Goal: Information Seeking & Learning: Learn about a topic

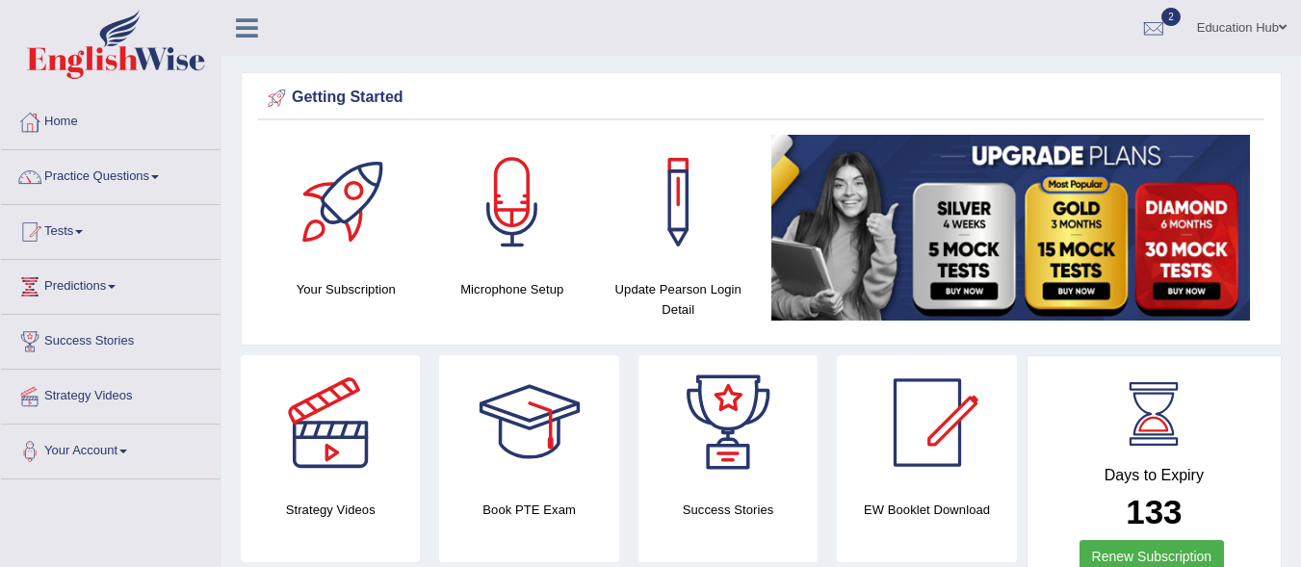
click at [91, 230] on link "Tests" at bounding box center [111, 229] width 220 height 48
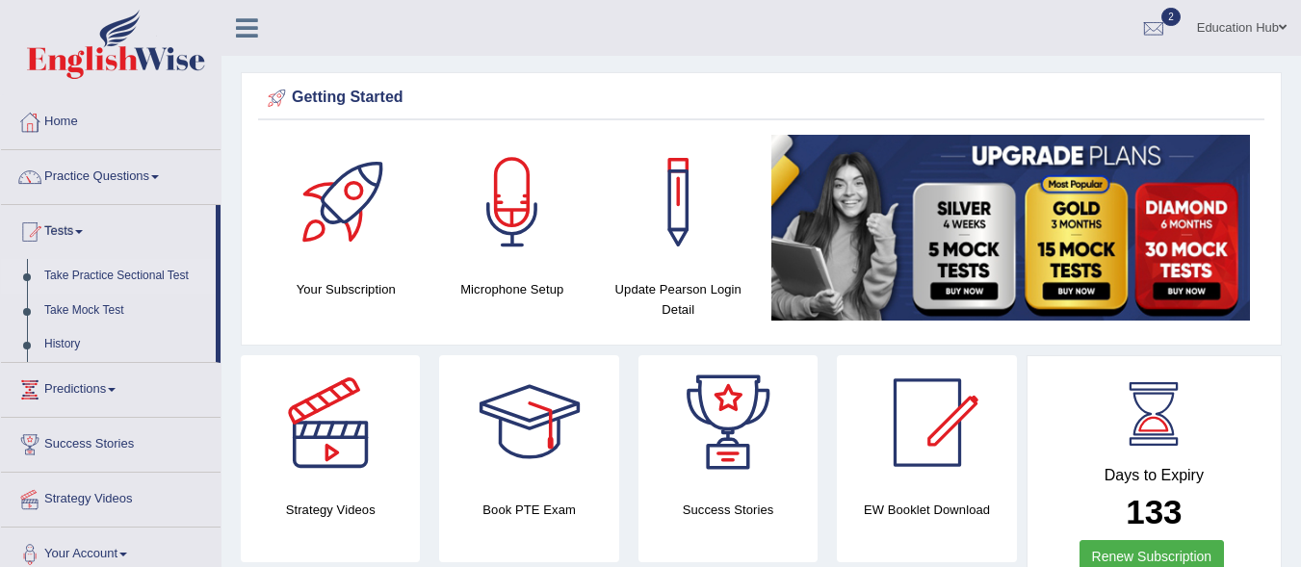
click at [91, 273] on link "Take Practice Sectional Test" at bounding box center [126, 276] width 180 height 35
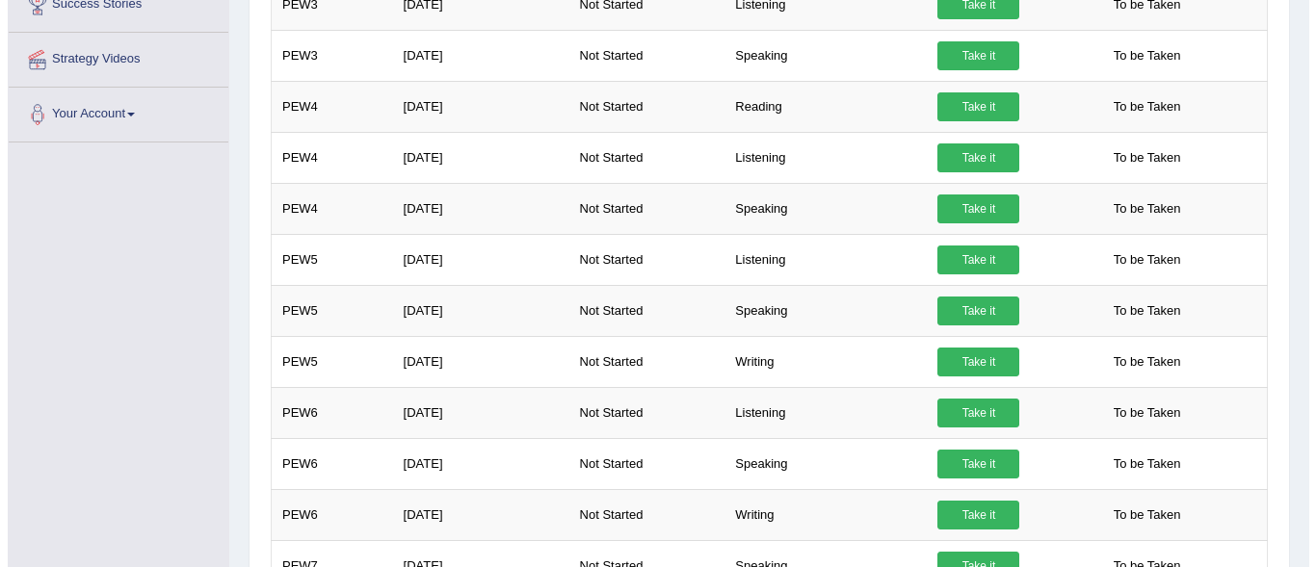
scroll to position [431, 0]
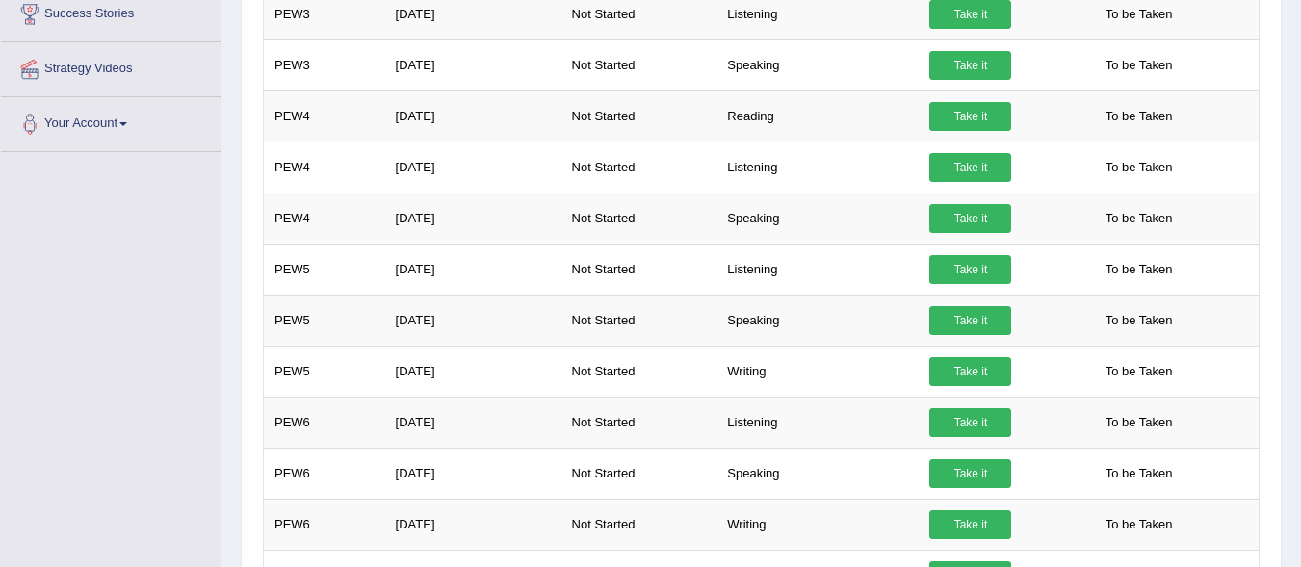
drag, startPoint x: 1304, startPoint y: 257, endPoint x: 1303, endPoint y: 188, distance: 69.4
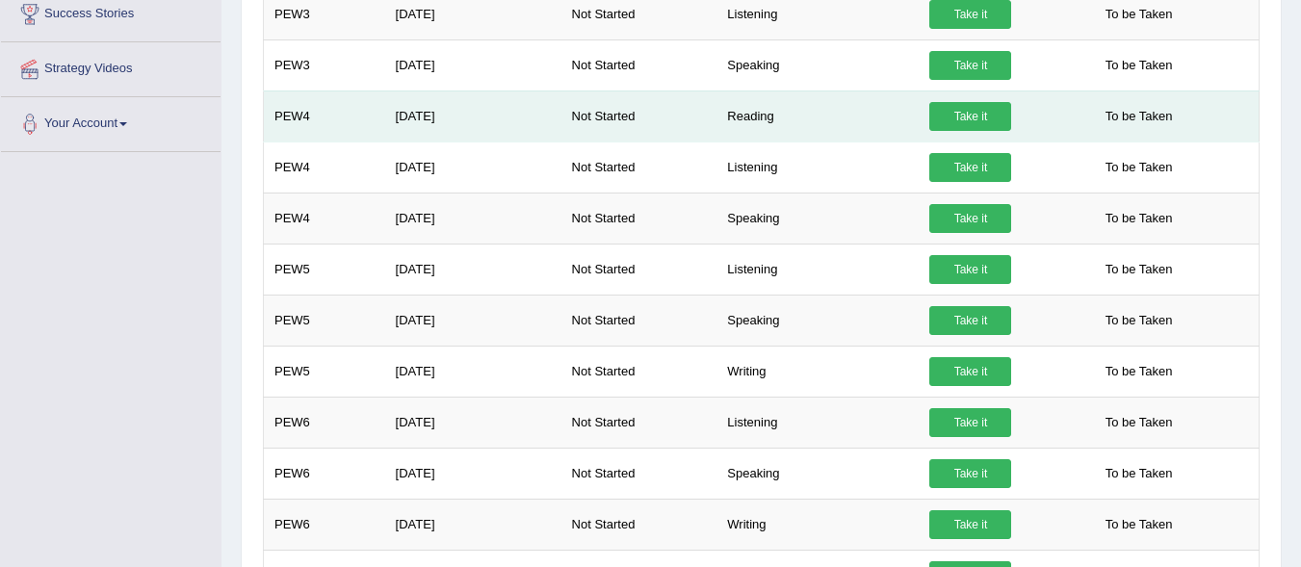
click at [962, 116] on link "Take it" at bounding box center [971, 116] width 82 height 29
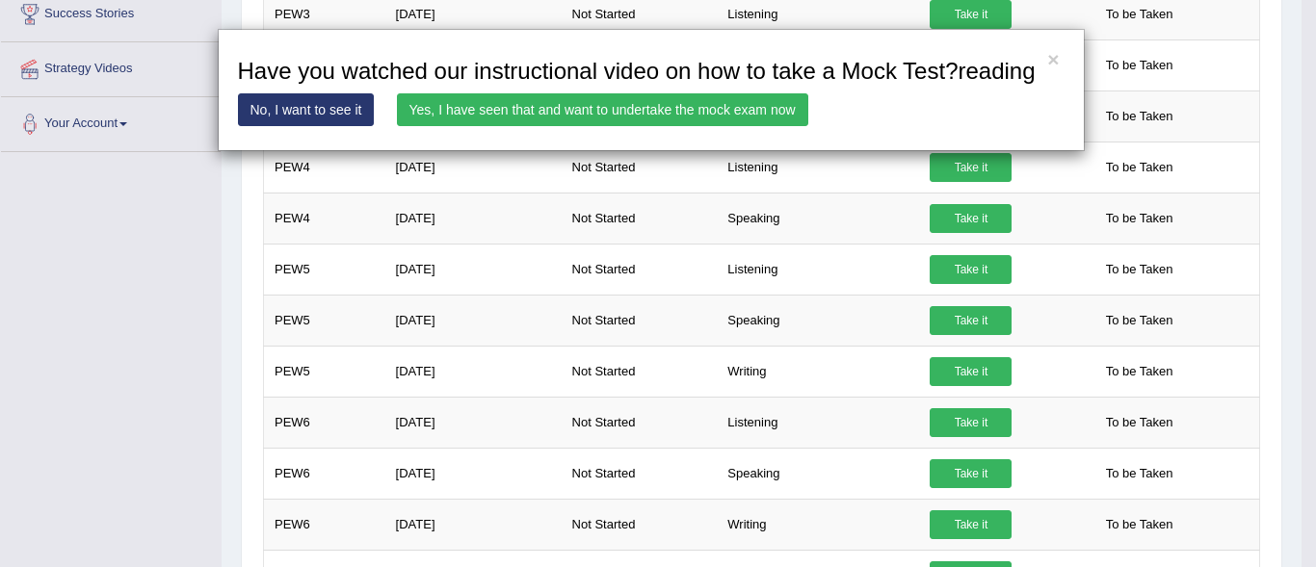
click at [653, 107] on link "Yes, I have seen that and want to undertake the mock exam now" at bounding box center [602, 109] width 411 height 33
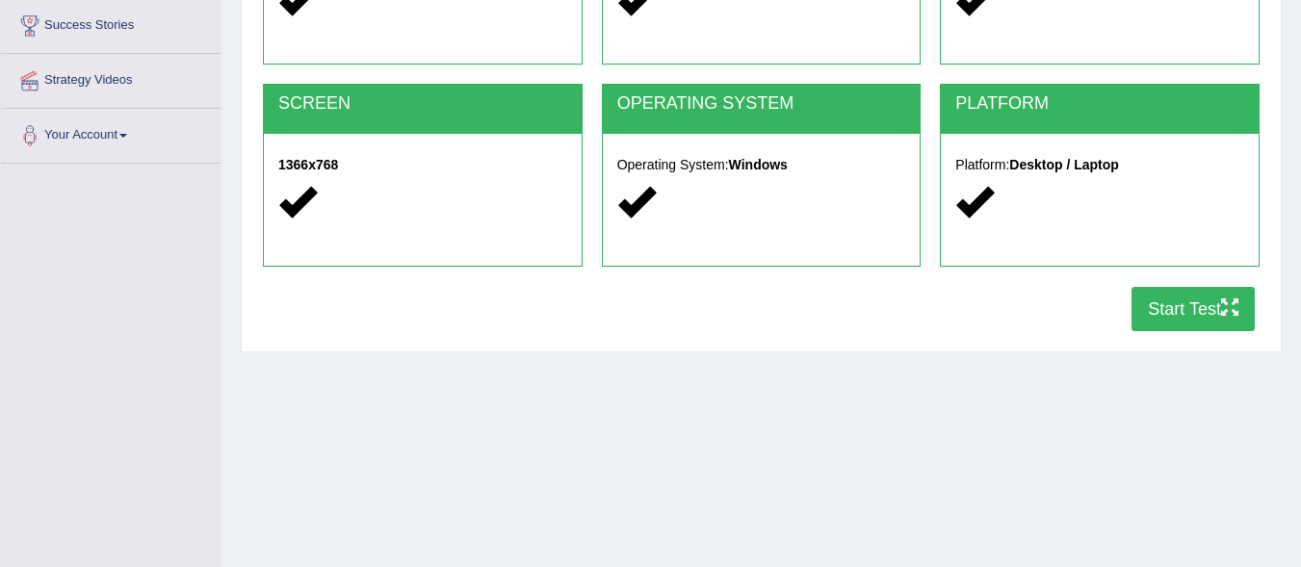
click at [1157, 308] on button "Start Test" at bounding box center [1193, 309] width 123 height 44
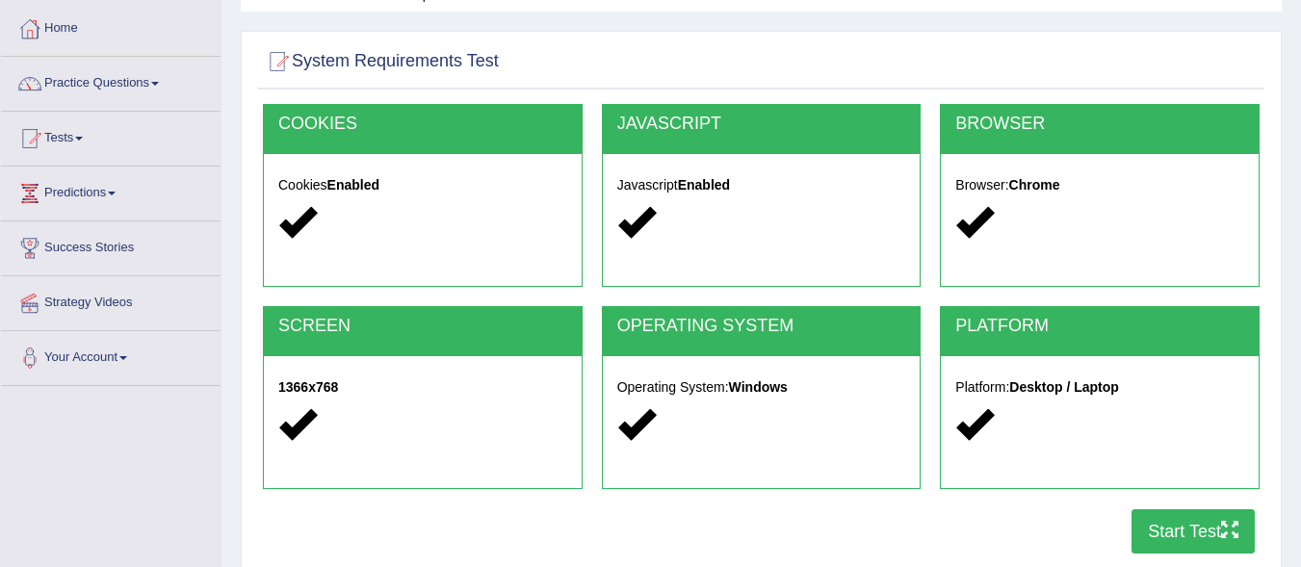
scroll to position [0, 0]
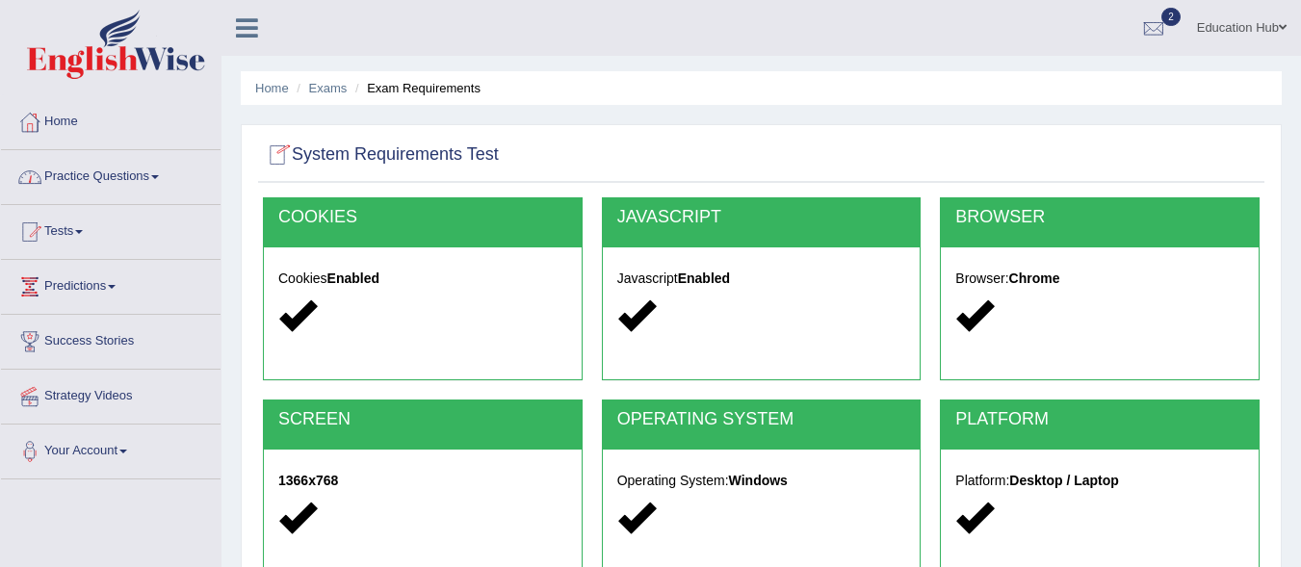
click at [126, 182] on link "Practice Questions" at bounding box center [111, 174] width 220 height 48
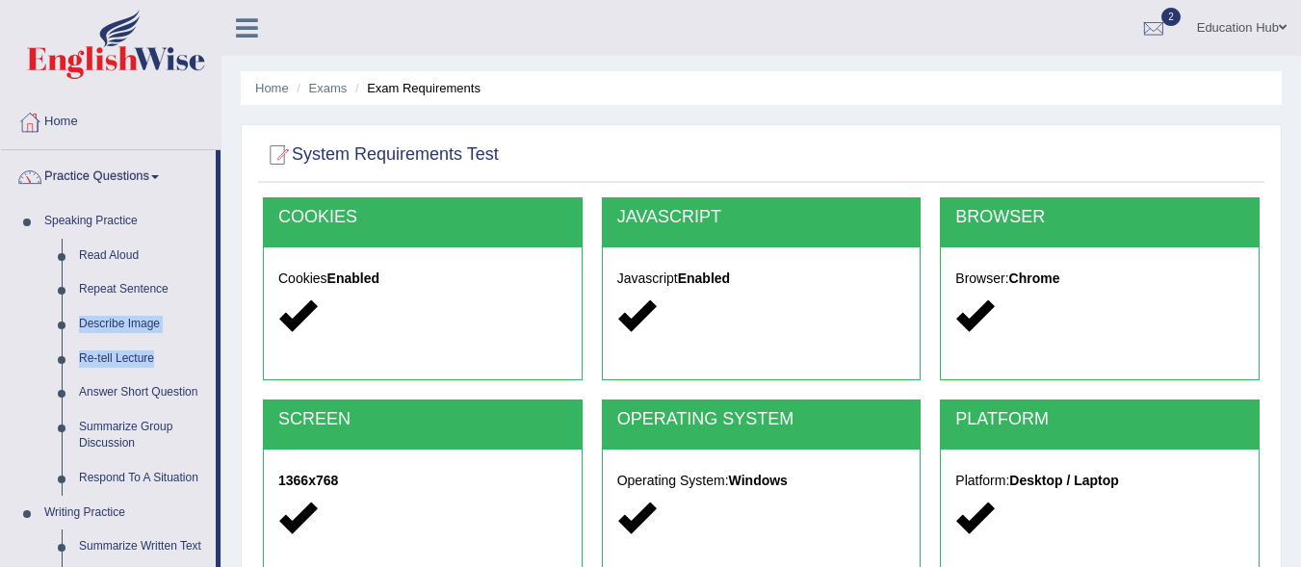
drag, startPoint x: 220, startPoint y: 286, endPoint x: 220, endPoint y: 364, distance: 78.0
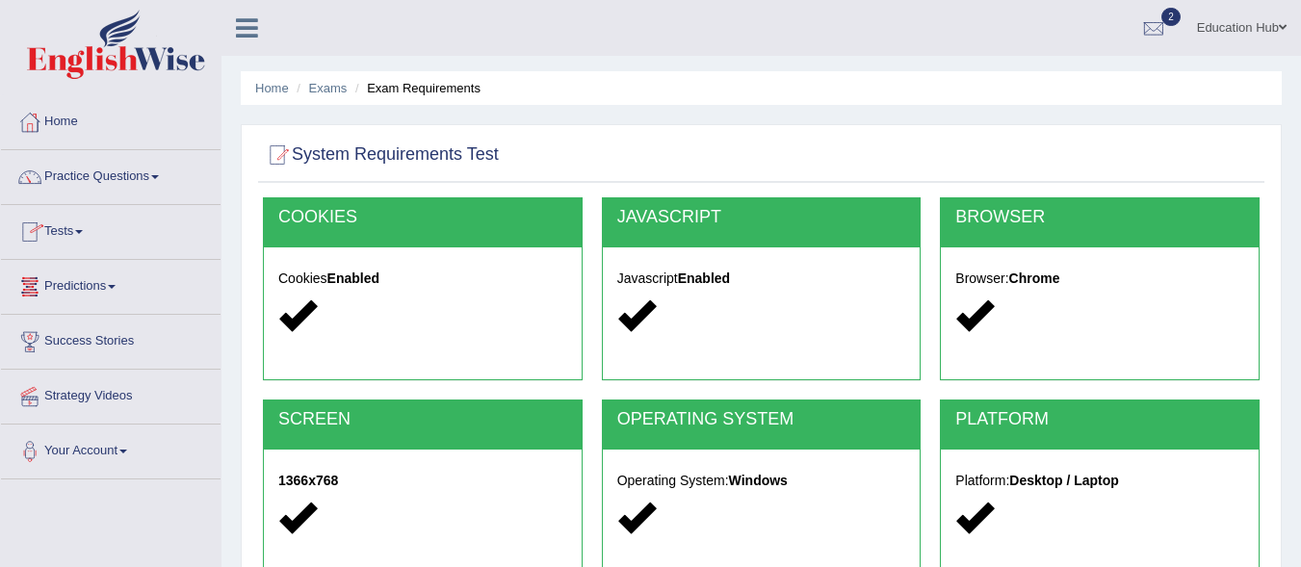
click at [488, 29] on div "Education Hub Toggle navigation Username: Edu_hub Access Type: Online Subscript…" at bounding box center [762, 28] width 1080 height 56
click at [164, 172] on link "Practice Questions" at bounding box center [111, 174] width 220 height 48
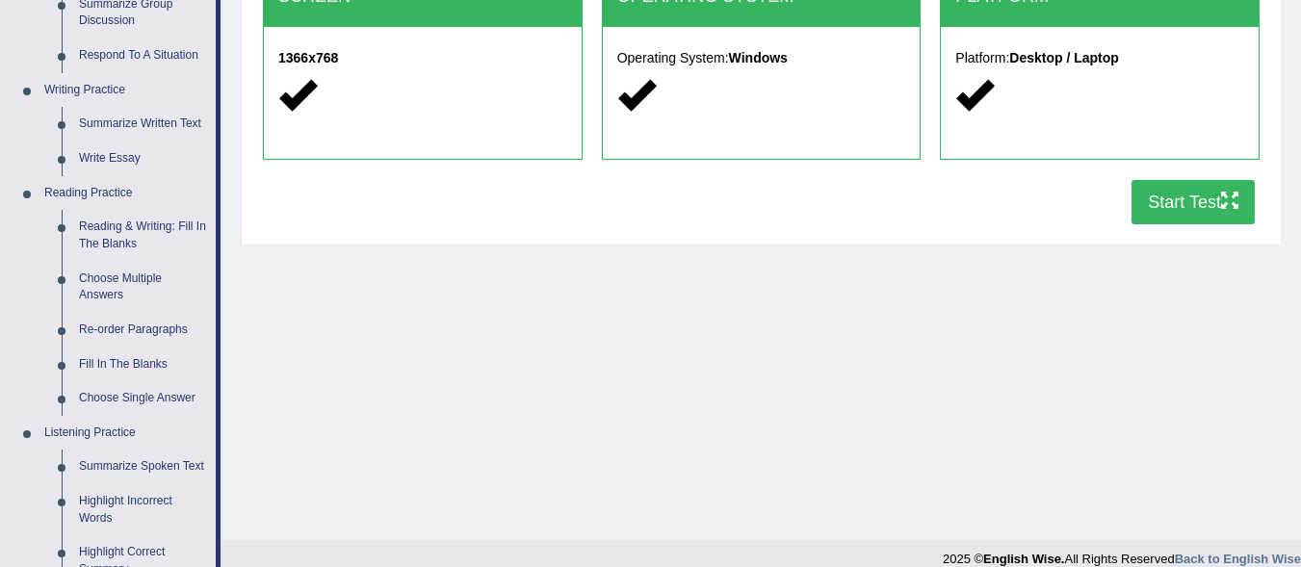
scroll to position [434, 0]
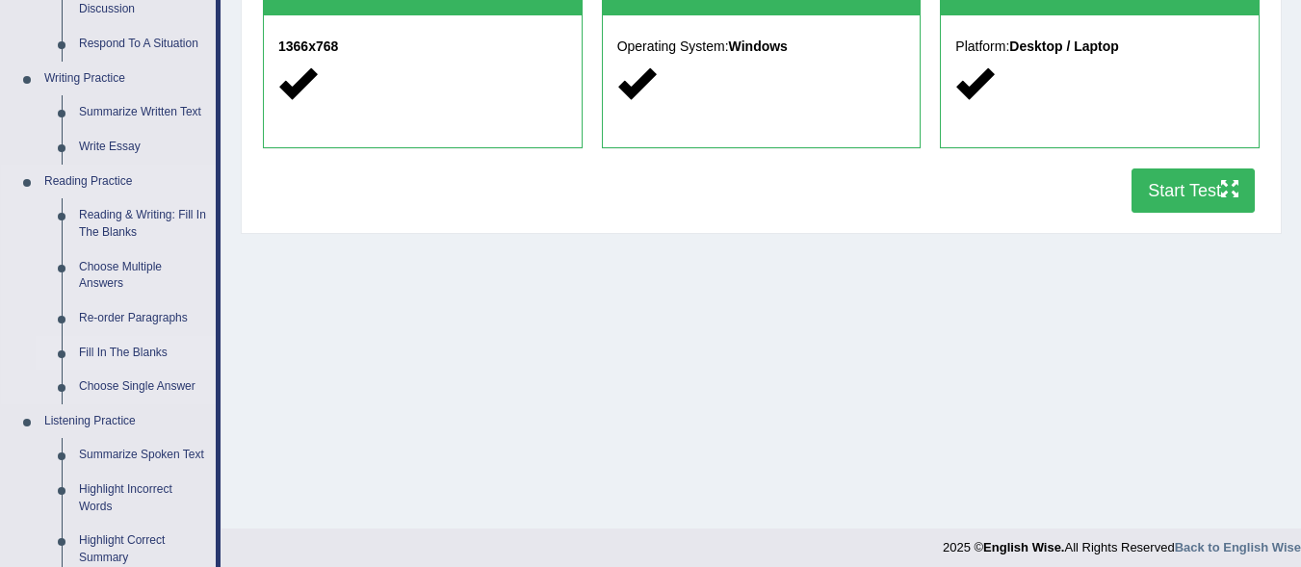
click at [145, 350] on link "Fill In The Blanks" at bounding box center [142, 353] width 145 height 35
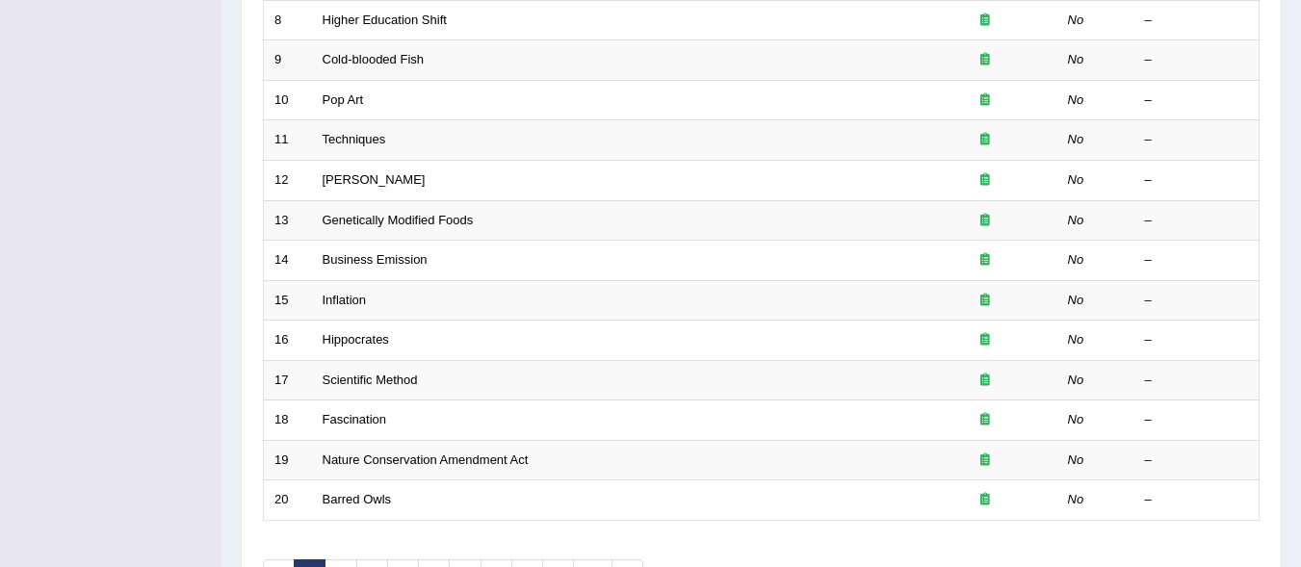
scroll to position [708, 0]
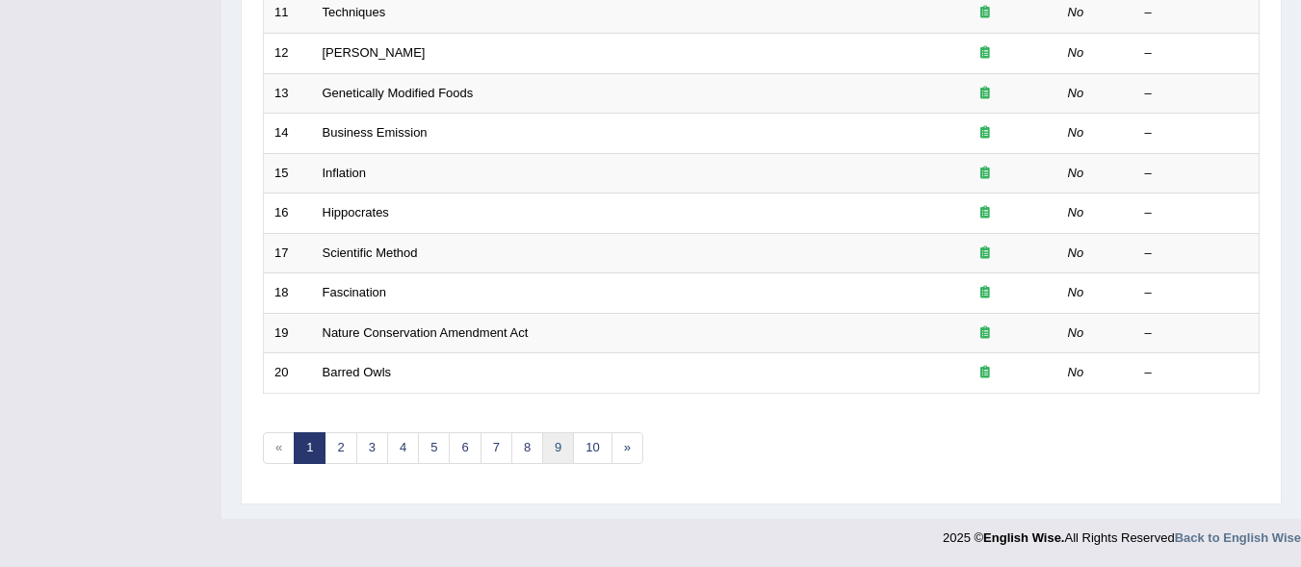
click at [559, 449] on link "9" at bounding box center [558, 449] width 32 height 32
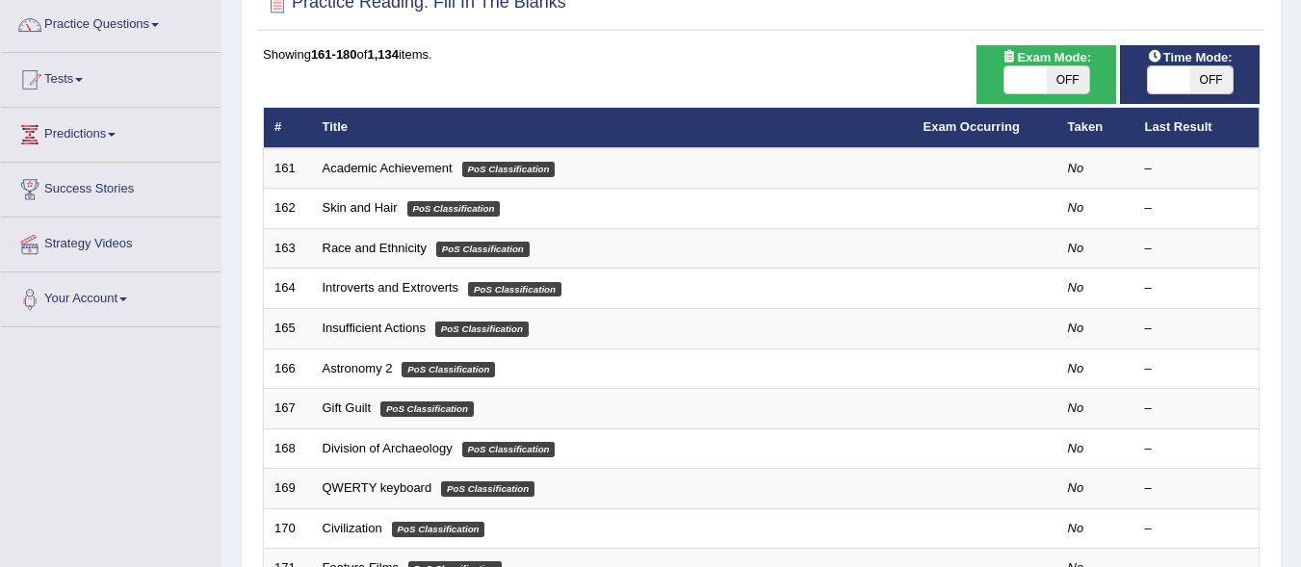
scroll to position [150, 0]
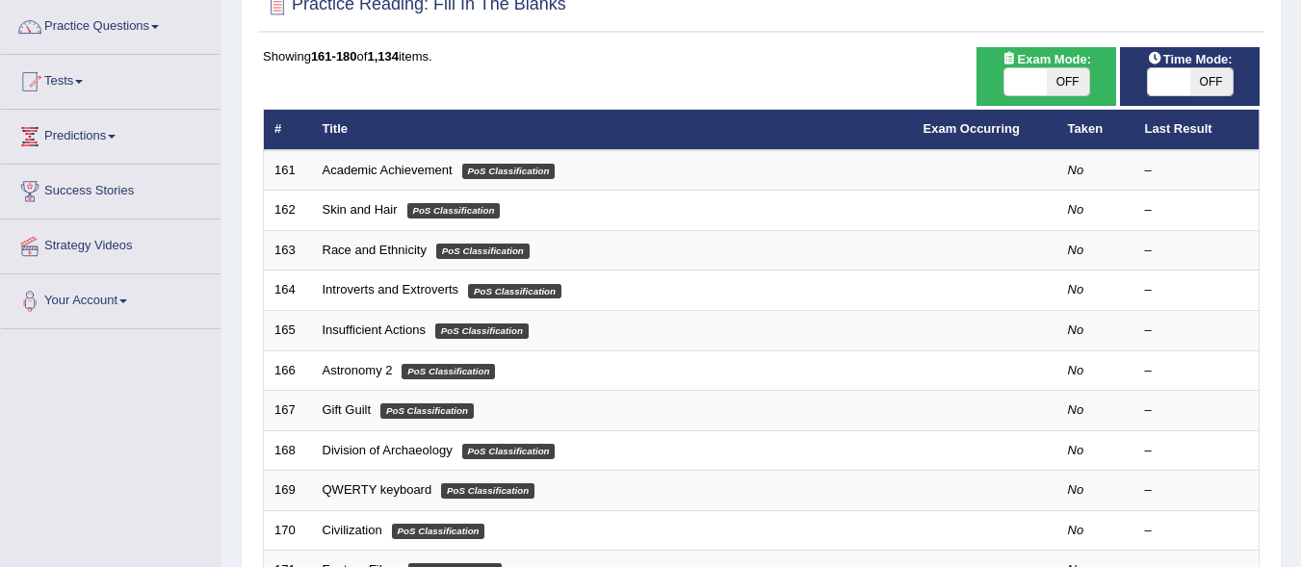
drag, startPoint x: 1310, startPoint y: 237, endPoint x: 1315, endPoint y: 300, distance: 62.8
click at [1300, 300] on html "Toggle navigation Home Practice Questions Speaking Practice Read Aloud Repeat S…" at bounding box center [650, 133] width 1301 height 567
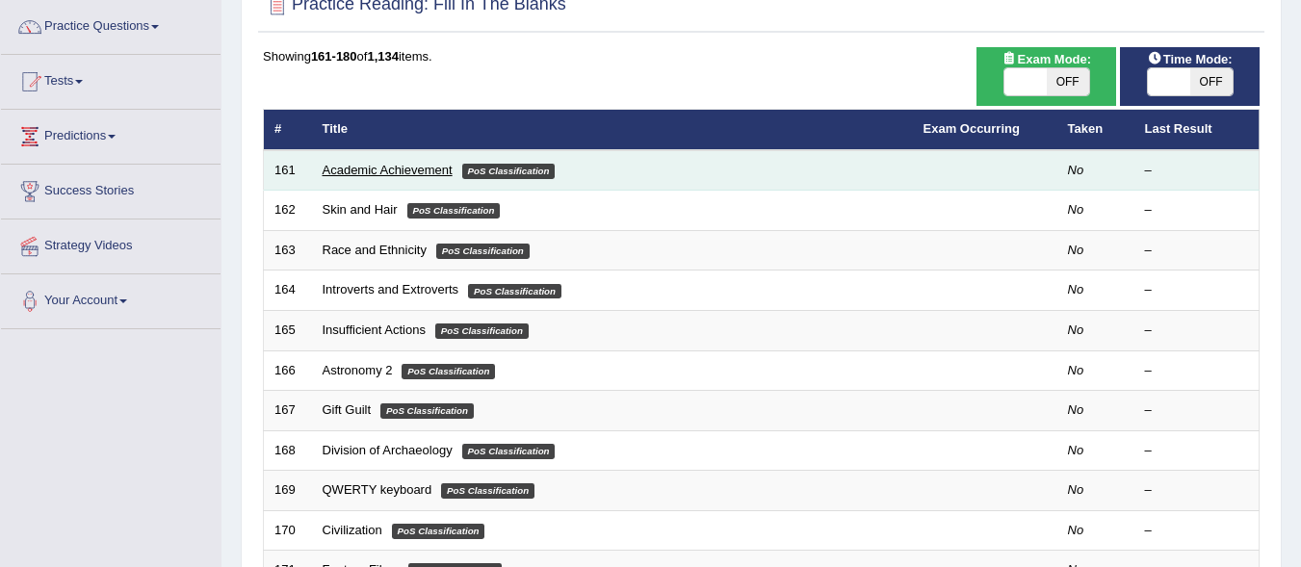
click at [402, 166] on link "Academic Achievement" at bounding box center [388, 170] width 130 height 14
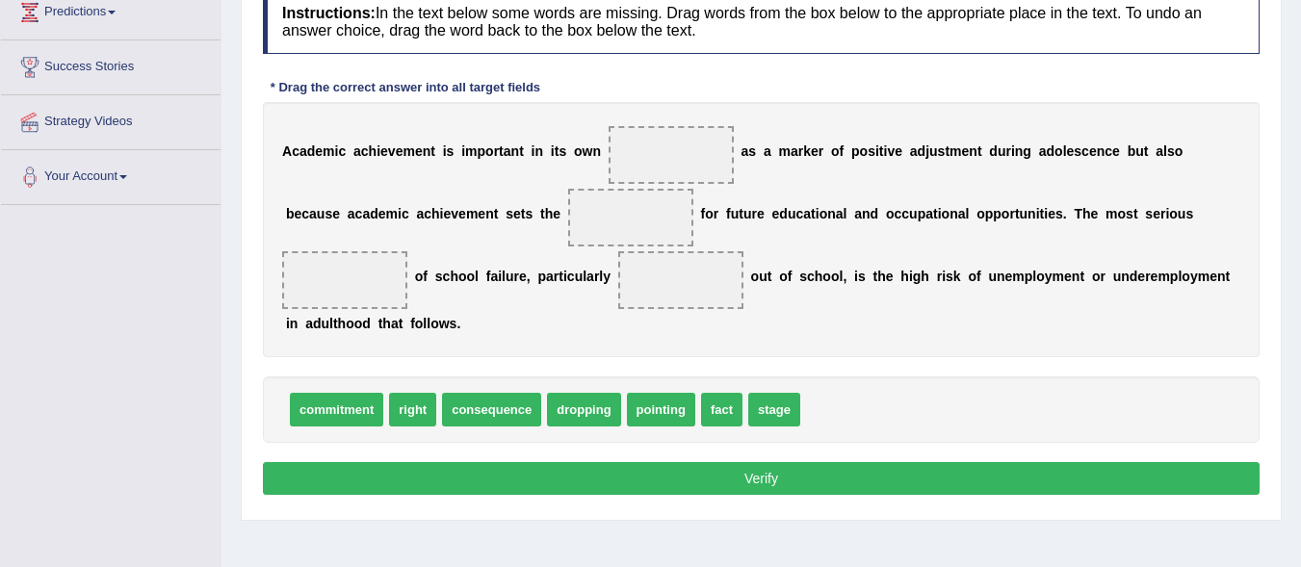
scroll to position [283, 0]
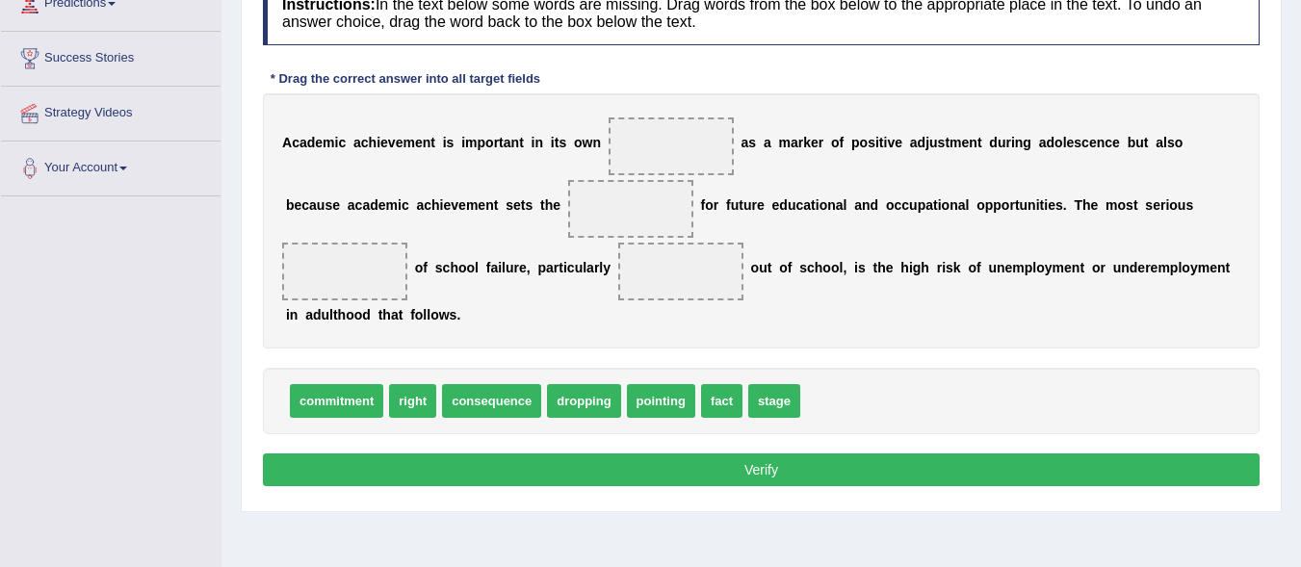
click at [1300, 241] on html "Toggle navigation Home Practice Questions Speaking Practice Read Aloud Repeat S…" at bounding box center [650, 0] width 1301 height 567
click at [364, 406] on span "commitment" at bounding box center [336, 401] width 93 height 34
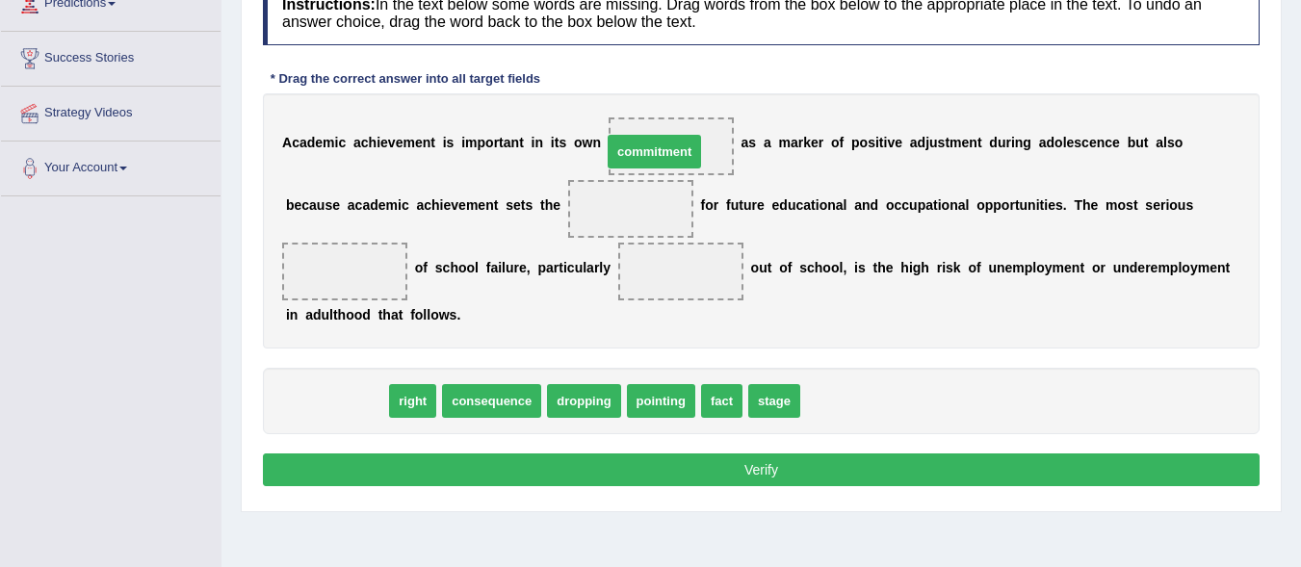
drag, startPoint x: 364, startPoint y: 406, endPoint x: 682, endPoint y: 156, distance: 404.1
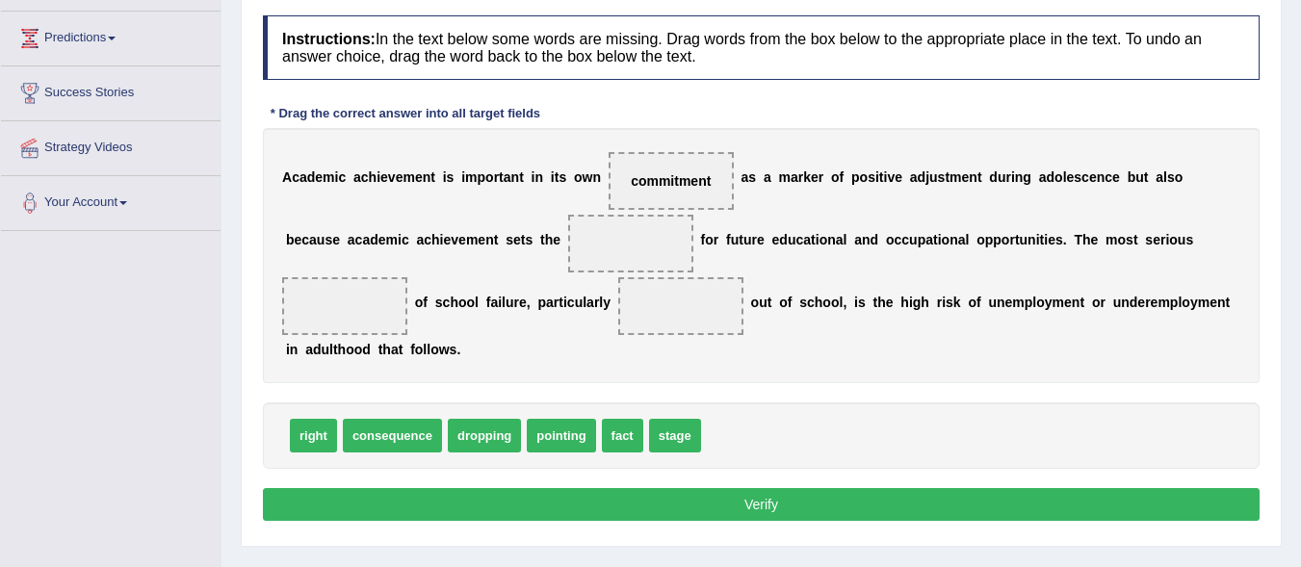
scroll to position [250, 0]
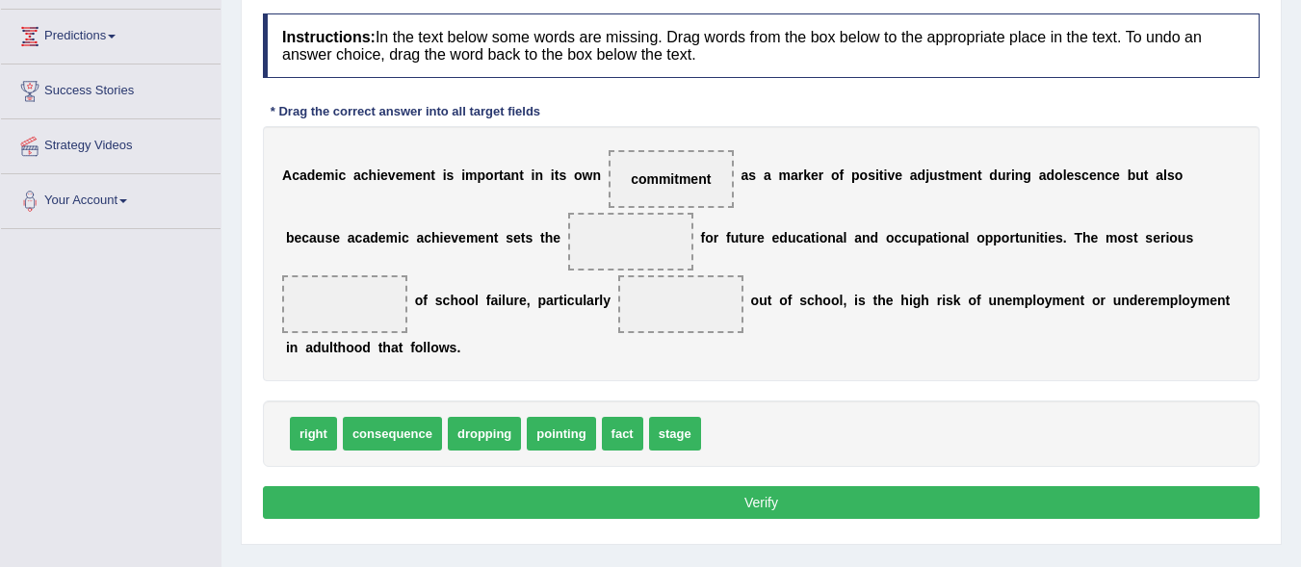
click at [676, 192] on span "commitment" at bounding box center [671, 179] width 125 height 58
click at [708, 175] on span "commitment" at bounding box center [671, 178] width 80 height 15
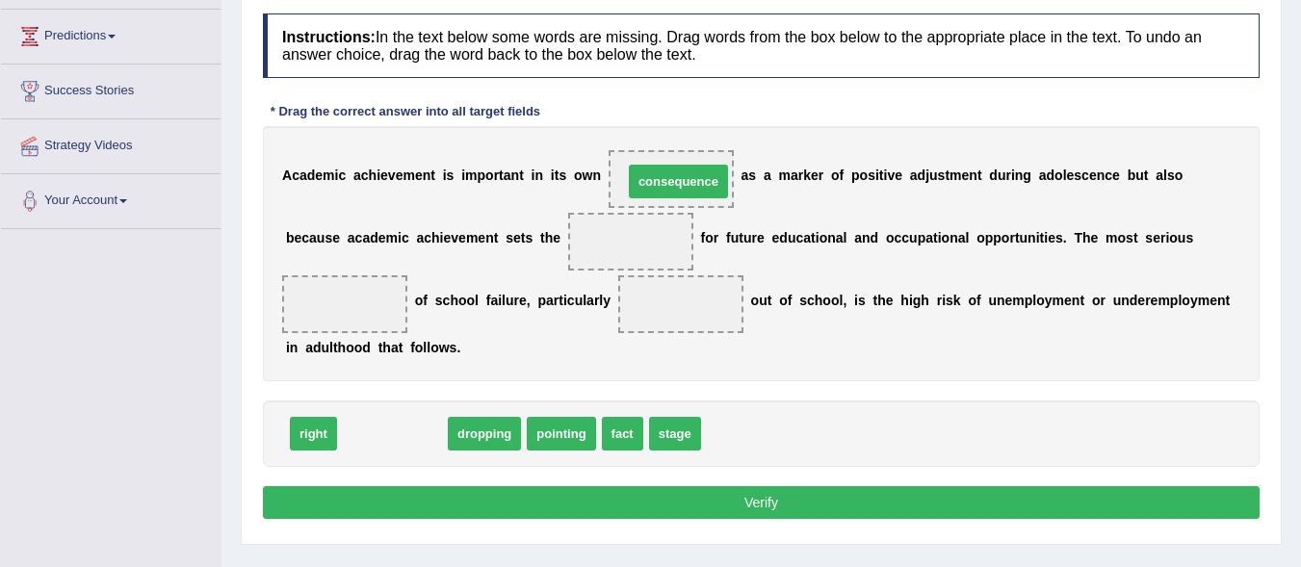
drag, startPoint x: 424, startPoint y: 441, endPoint x: 710, endPoint y: 189, distance: 381.5
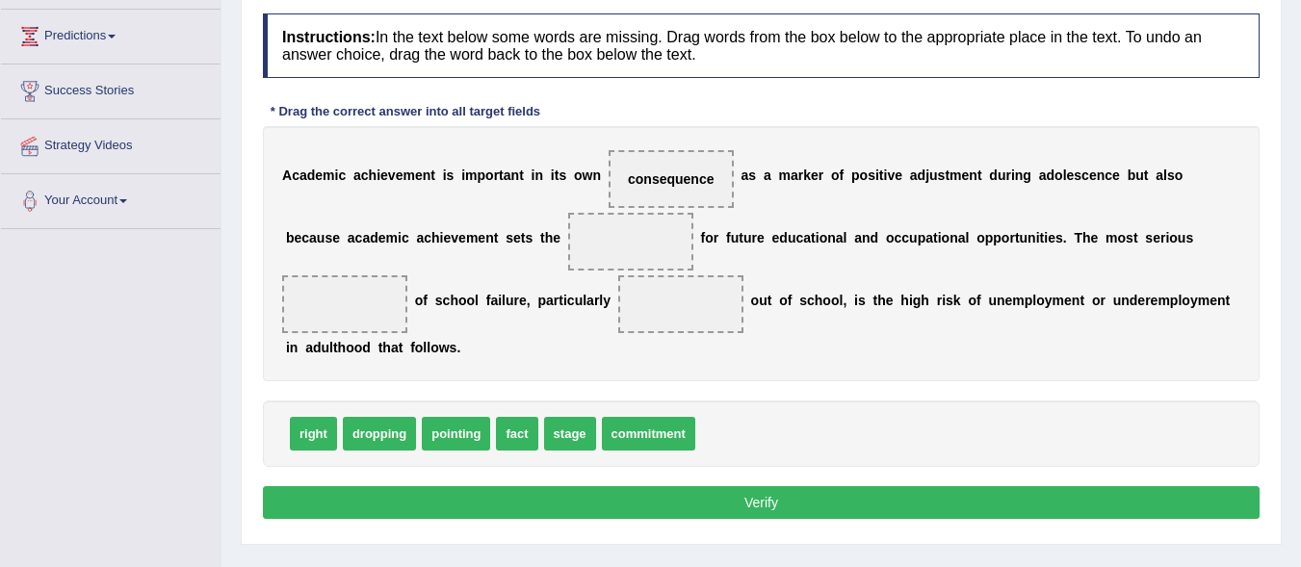
click at [530, 254] on div "A c a d e m i c a c h i e v e m e n t i s i m p o r t a n t i n i t s o w n con…" at bounding box center [761, 253] width 997 height 255
drag, startPoint x: 512, startPoint y: 439, endPoint x: 612, endPoint y: 245, distance: 218.9
drag, startPoint x: 619, startPoint y: 242, endPoint x: 493, endPoint y: 456, distance: 248.3
drag, startPoint x: 523, startPoint y: 434, endPoint x: 641, endPoint y: 249, distance: 219.9
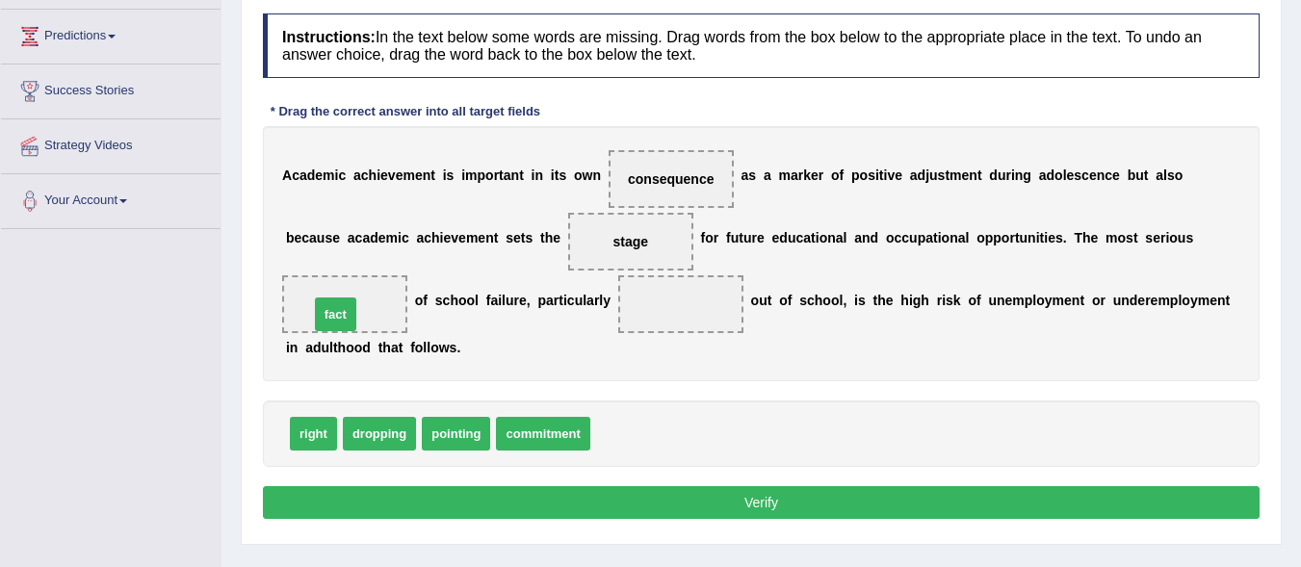
drag, startPoint x: 610, startPoint y: 429, endPoint x: 328, endPoint y: 306, distance: 306.7
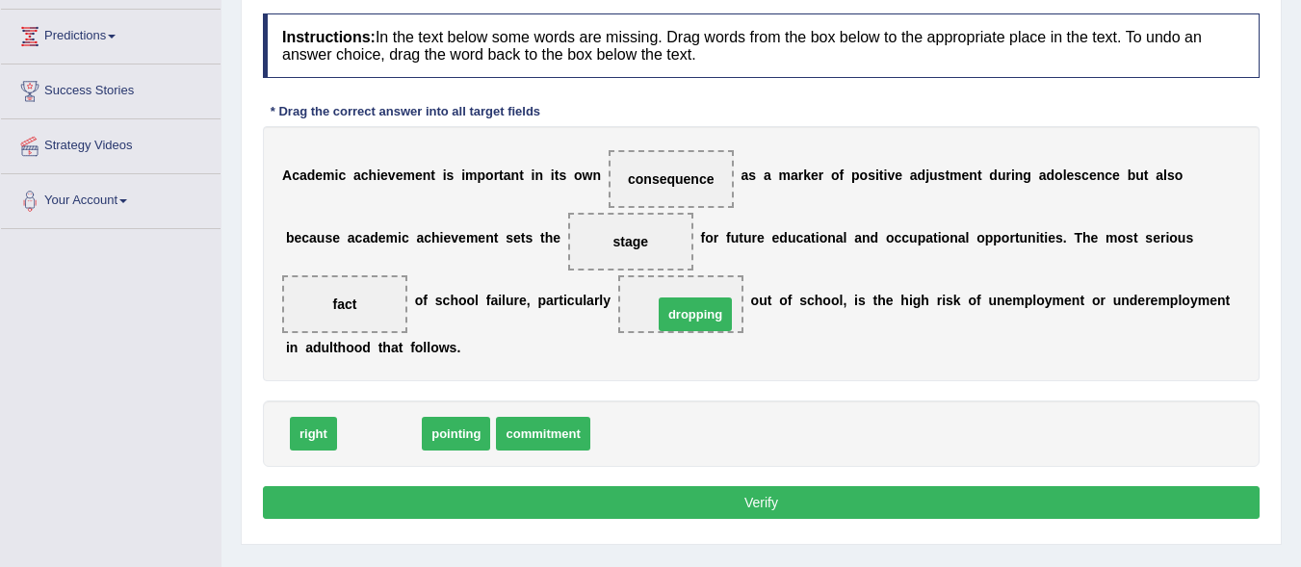
drag, startPoint x: 392, startPoint y: 437, endPoint x: 708, endPoint y: 318, distance: 337.8
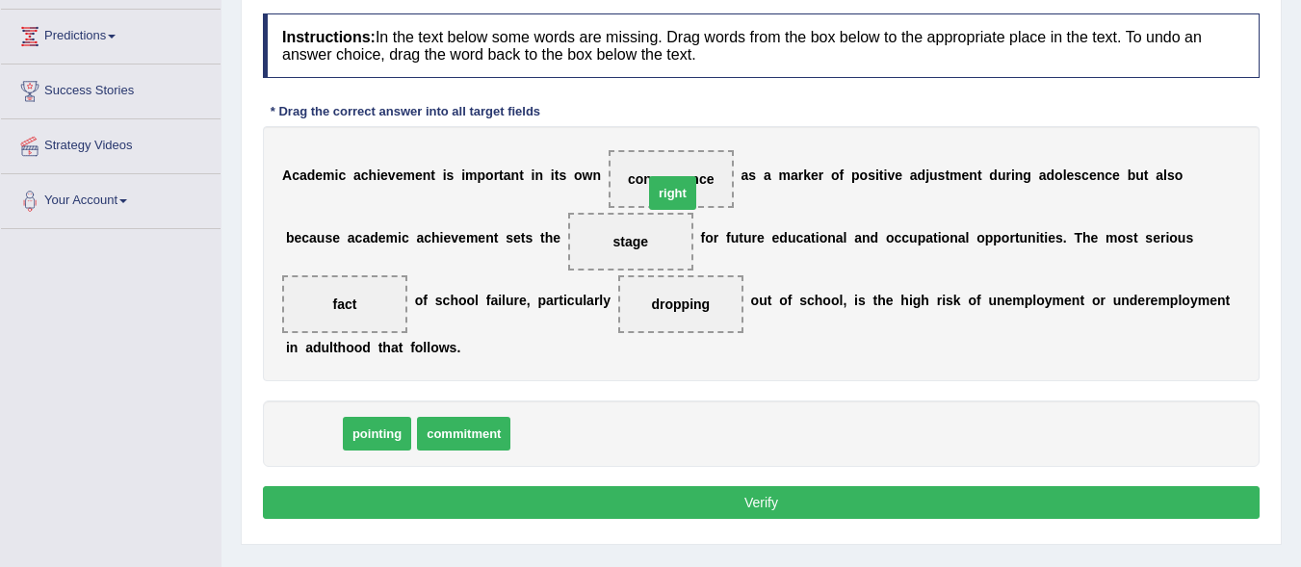
drag, startPoint x: 318, startPoint y: 433, endPoint x: 677, endPoint y: 193, distance: 432.5
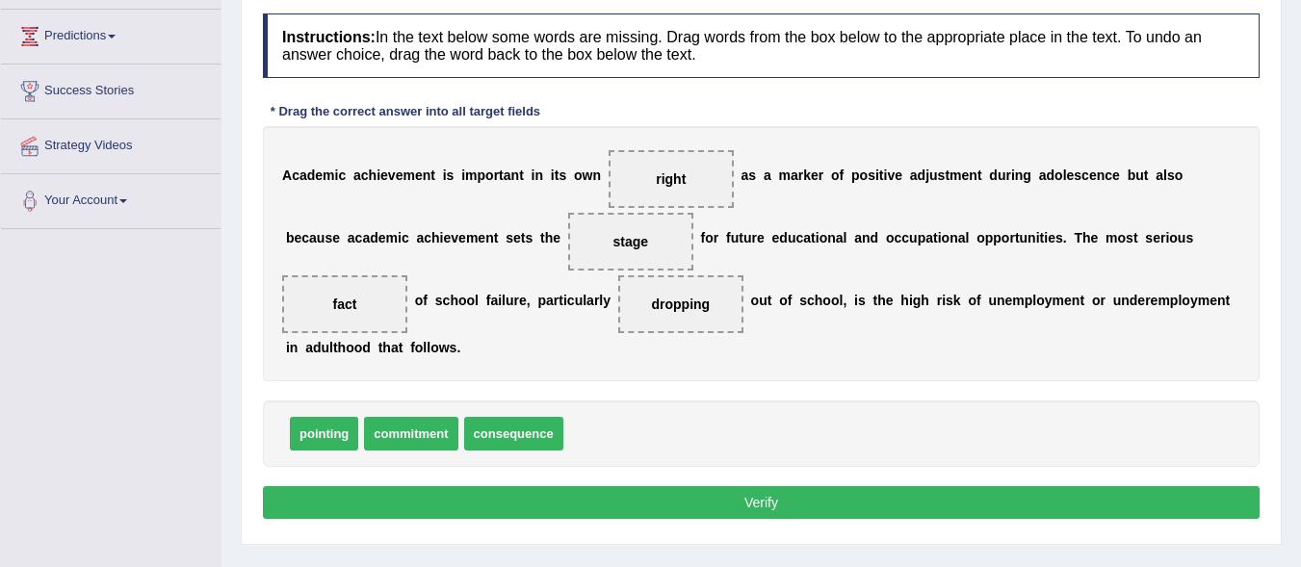
click at [720, 500] on button "Verify" at bounding box center [761, 502] width 997 height 33
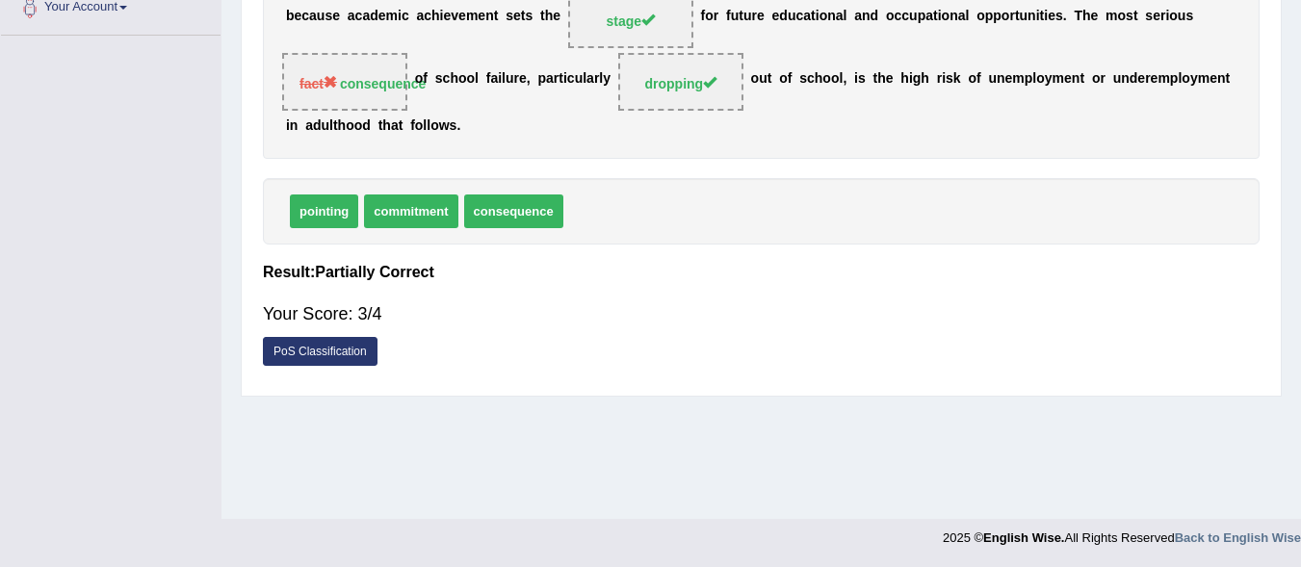
scroll to position [4, 0]
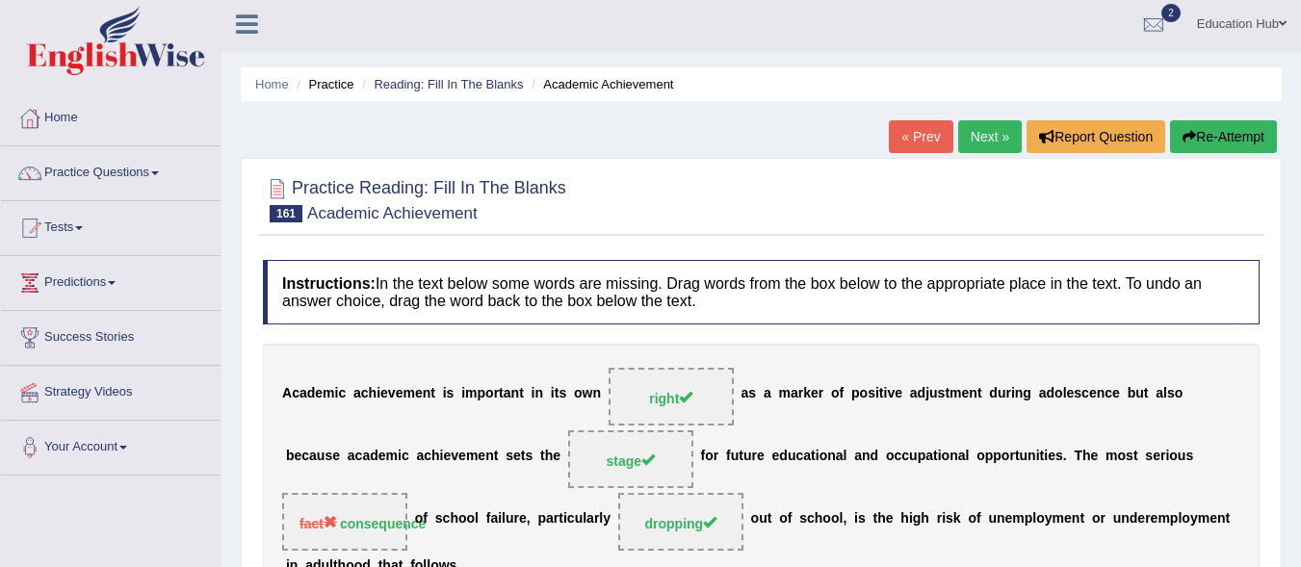
click at [978, 134] on link "Next »" at bounding box center [990, 136] width 64 height 33
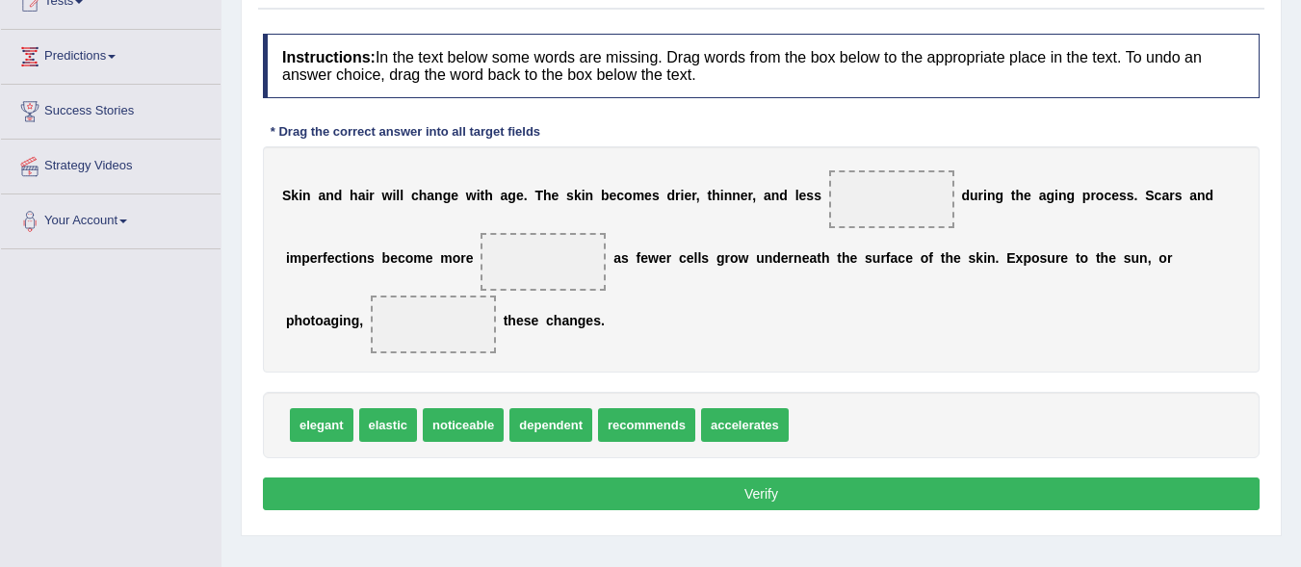
scroll to position [232, 0]
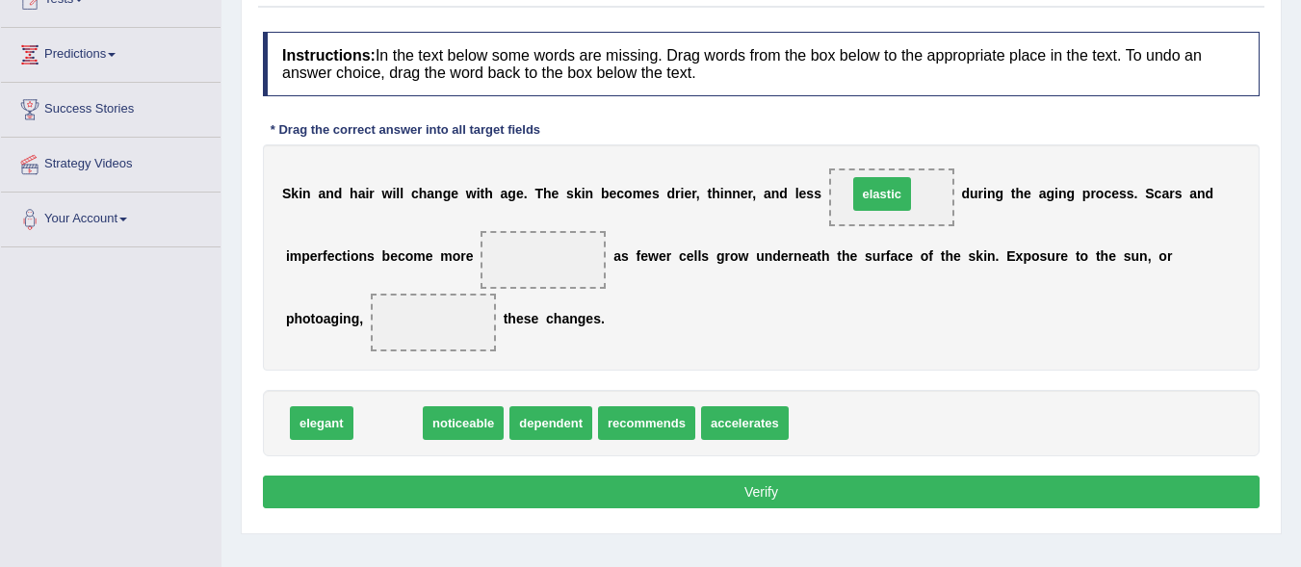
drag, startPoint x: 387, startPoint y: 428, endPoint x: 881, endPoint y: 198, distance: 544.8
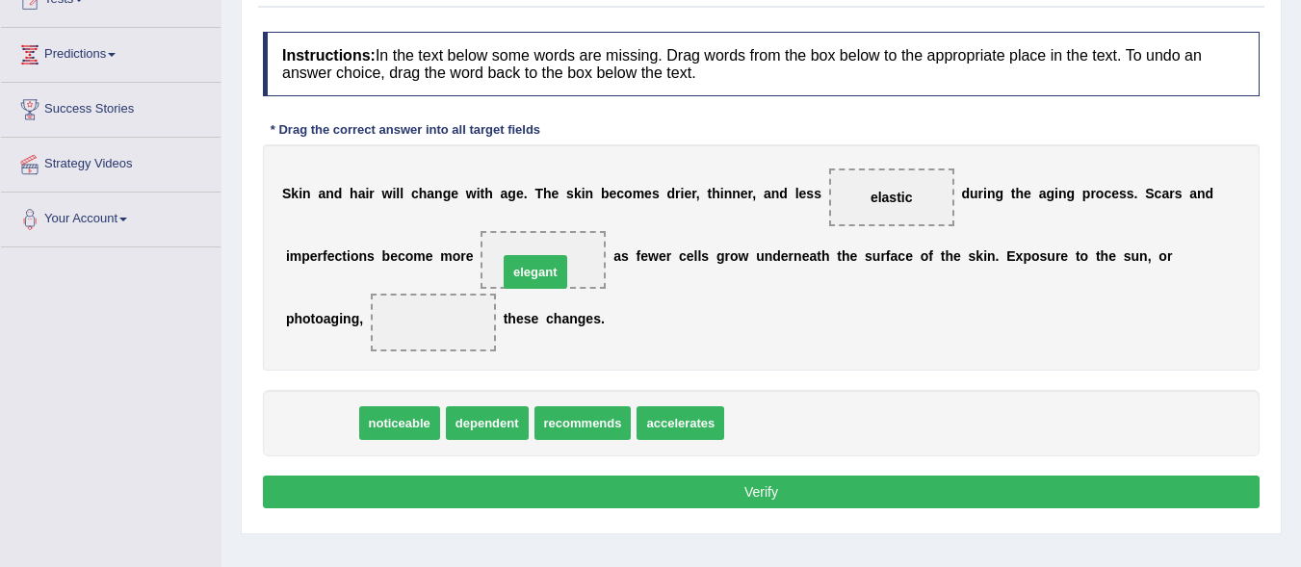
drag, startPoint x: 301, startPoint y: 427, endPoint x: 515, endPoint y: 276, distance: 262.7
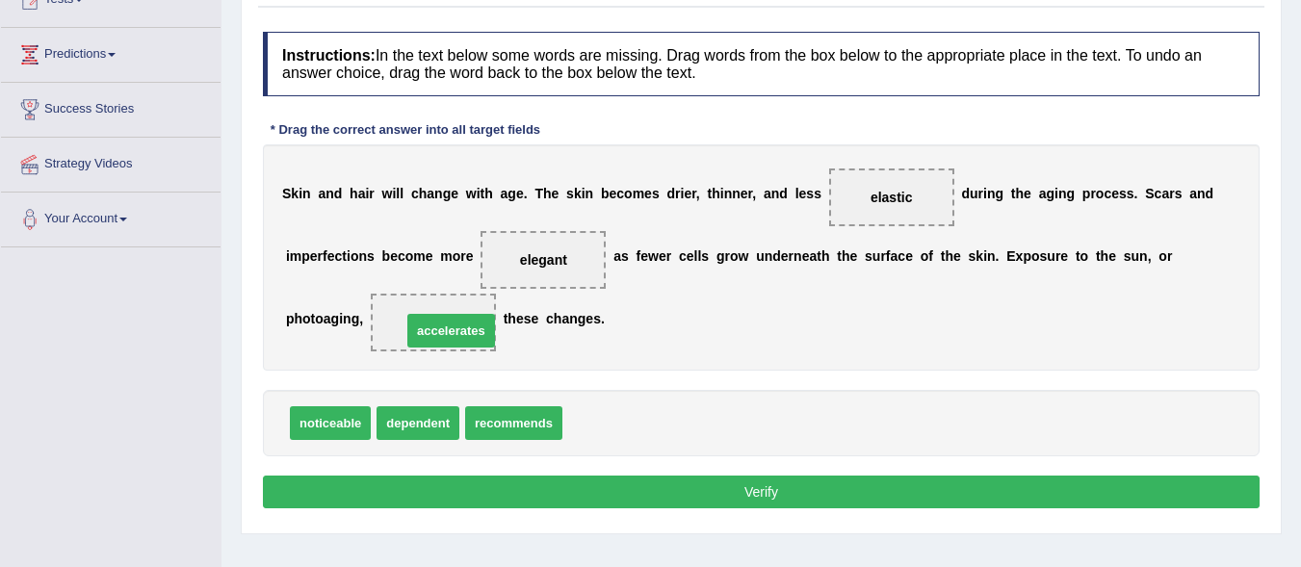
drag, startPoint x: 604, startPoint y: 427, endPoint x: 440, endPoint y: 331, distance: 189.5
click at [802, 497] on button "Verify" at bounding box center [761, 492] width 997 height 33
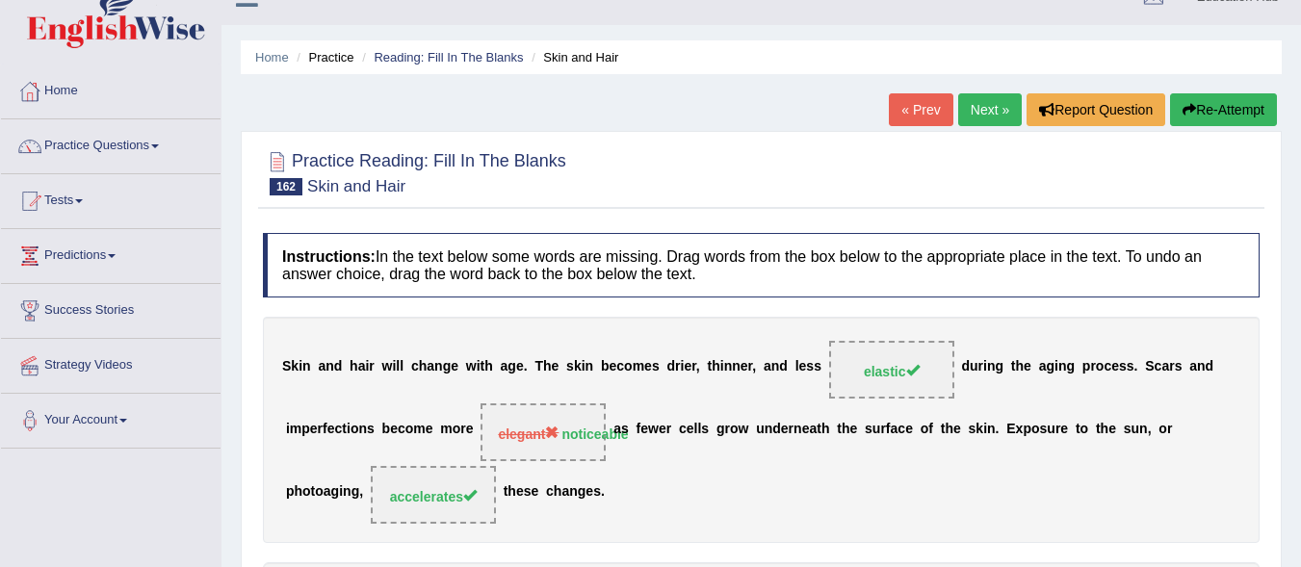
scroll to position [22, 0]
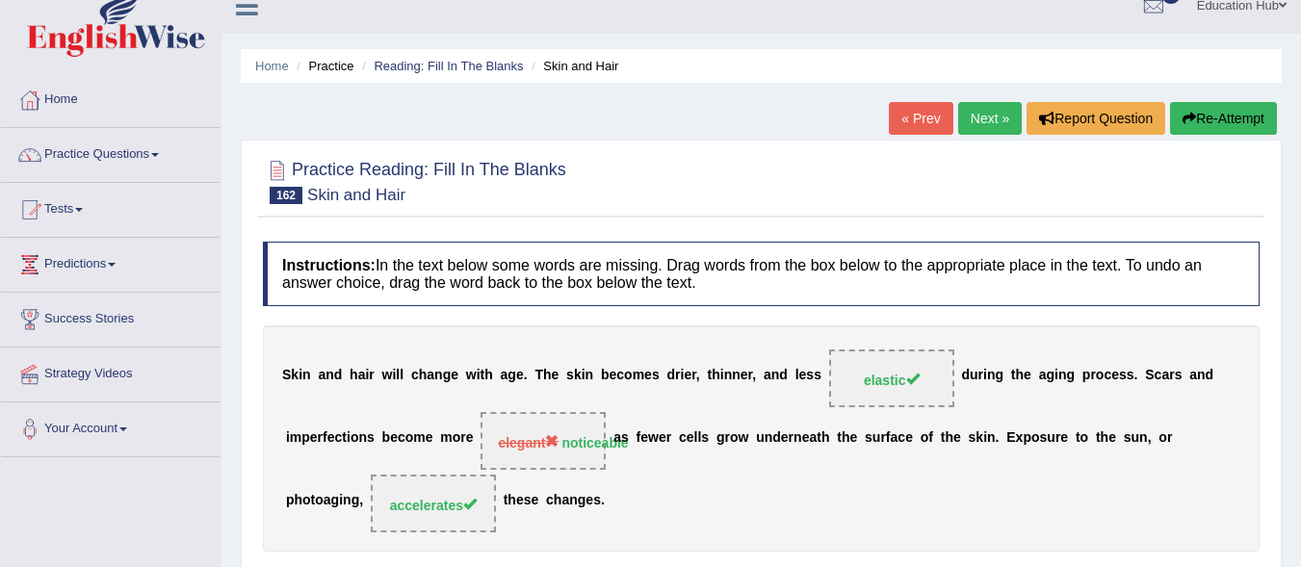
click at [993, 113] on link "Next »" at bounding box center [990, 118] width 64 height 33
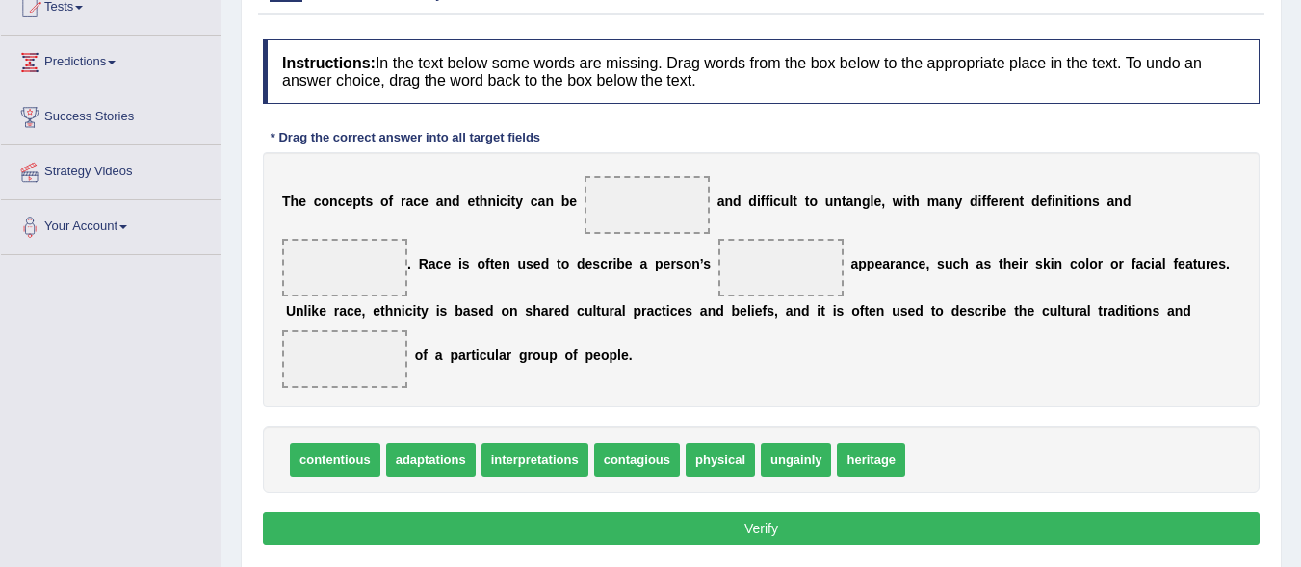
scroll to position [276, 0]
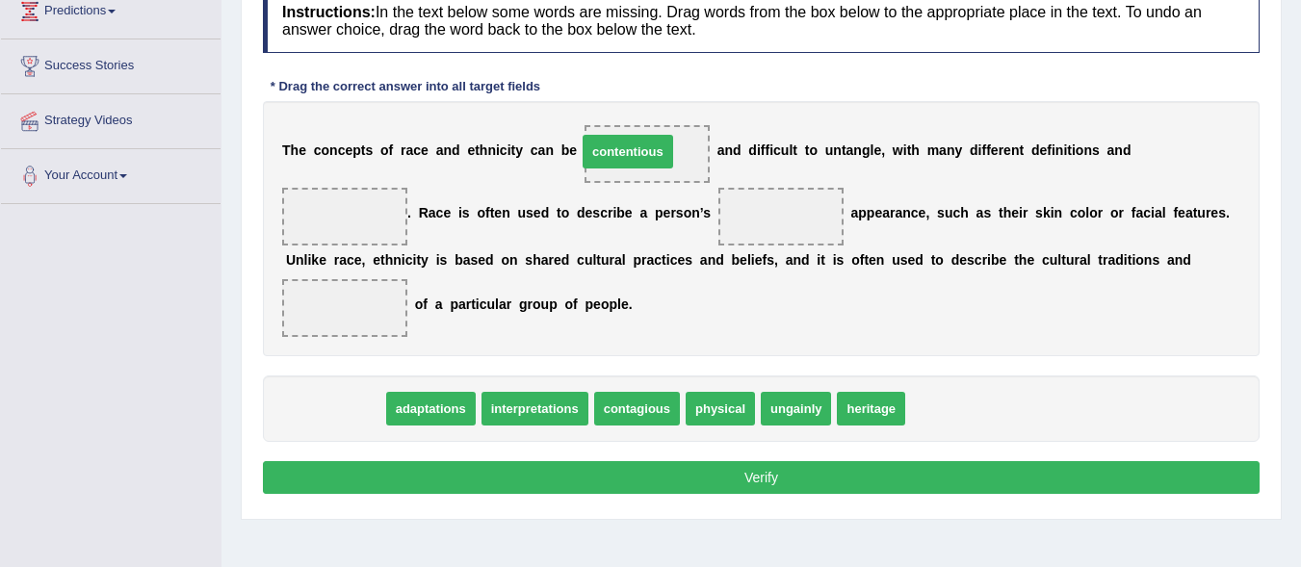
drag, startPoint x: 341, startPoint y: 418, endPoint x: 634, endPoint y: 161, distance: 389.8
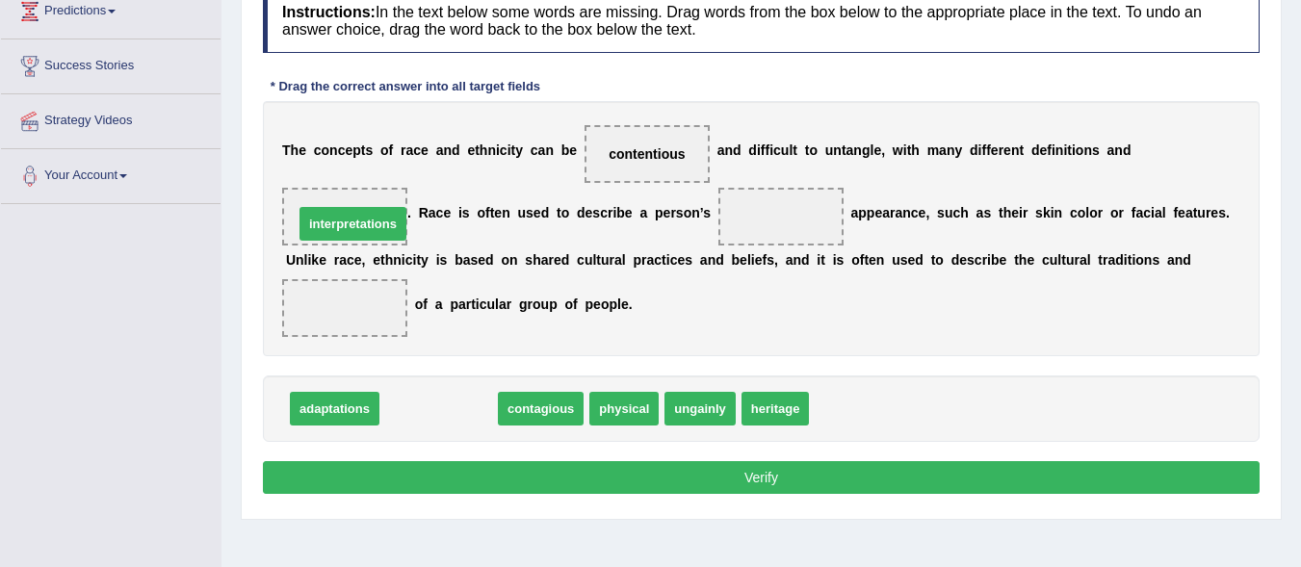
drag, startPoint x: 460, startPoint y: 411, endPoint x: 375, endPoint y: 226, distance: 203.9
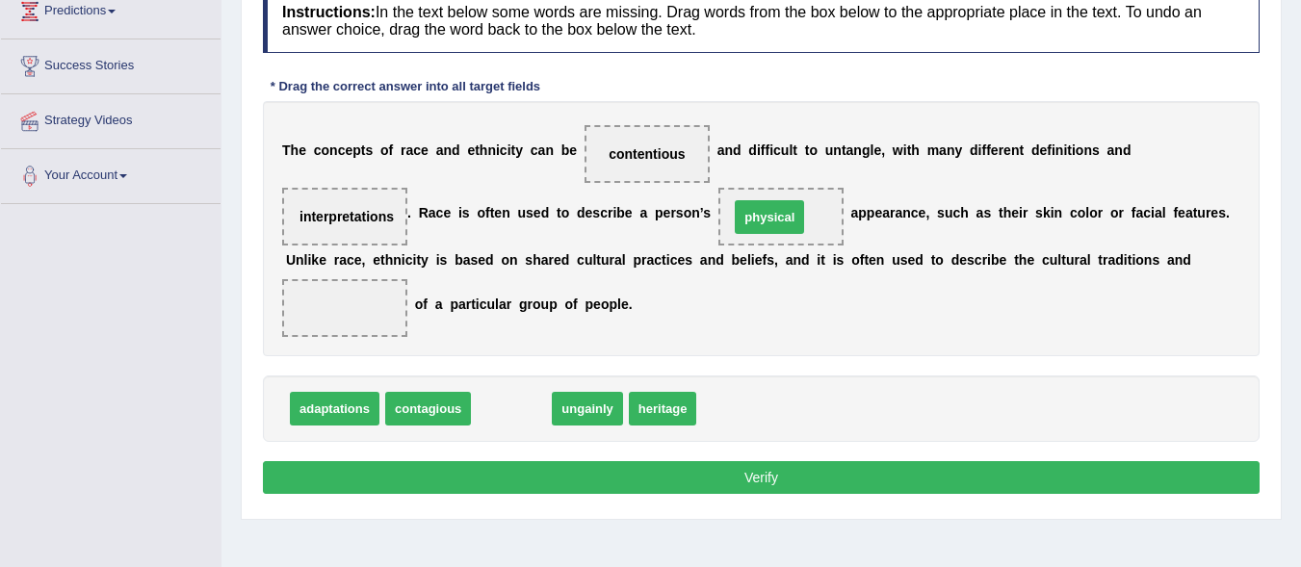
drag, startPoint x: 505, startPoint y: 411, endPoint x: 762, endPoint y: 220, distance: 320.8
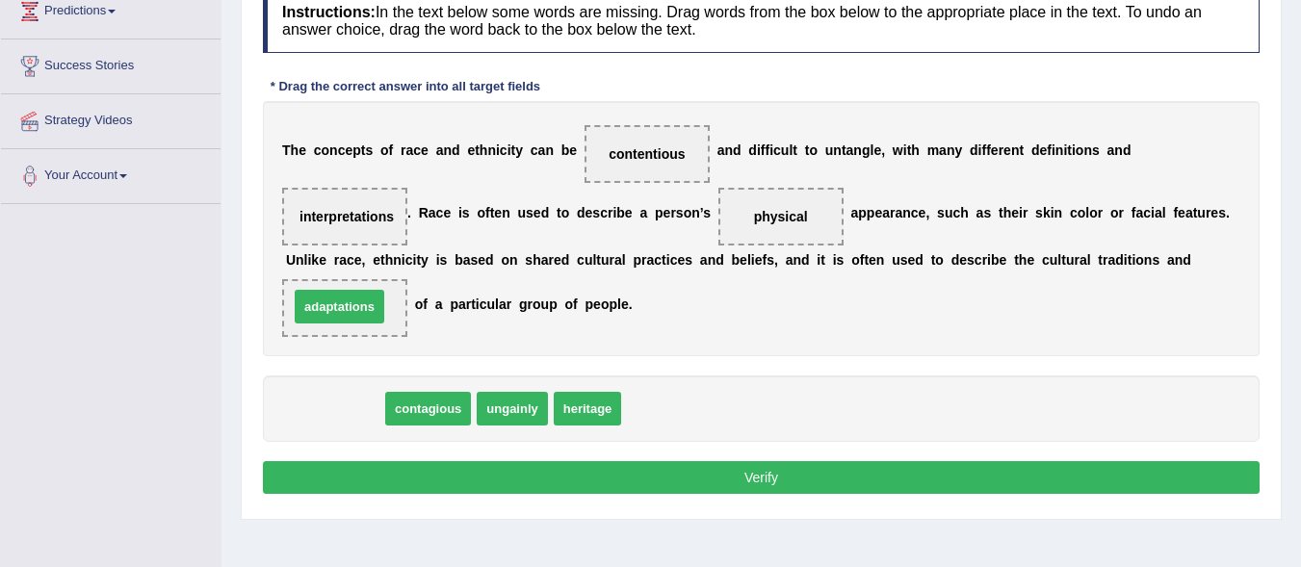
drag, startPoint x: 360, startPoint y: 414, endPoint x: 365, endPoint y: 312, distance: 102.2
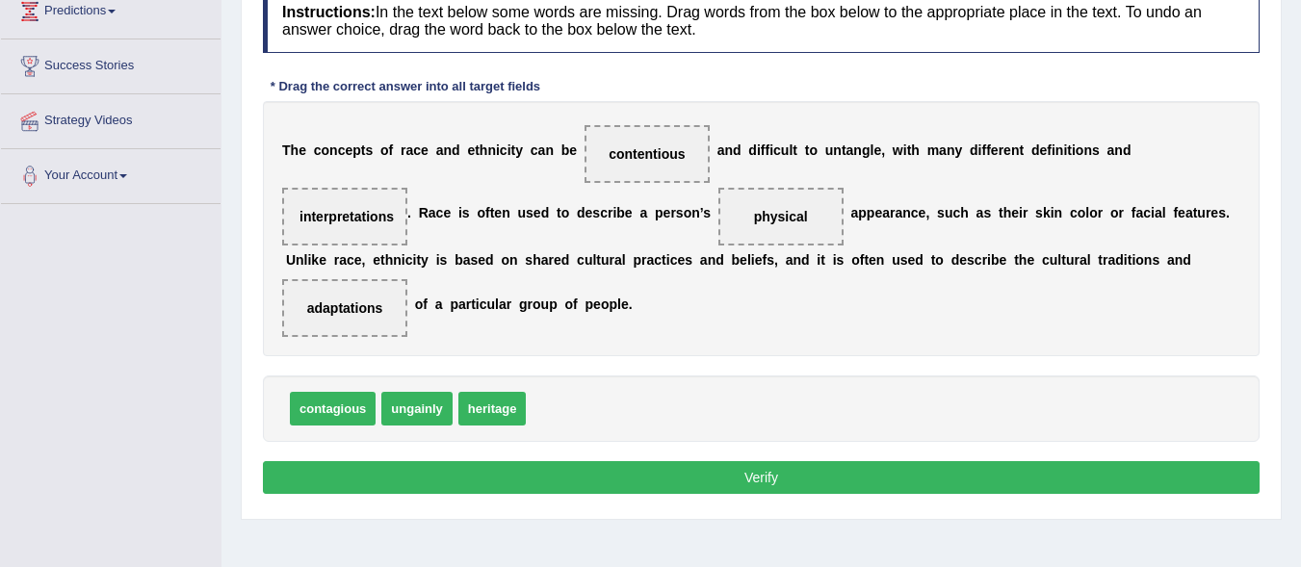
click at [719, 479] on button "Verify" at bounding box center [761, 477] width 997 height 33
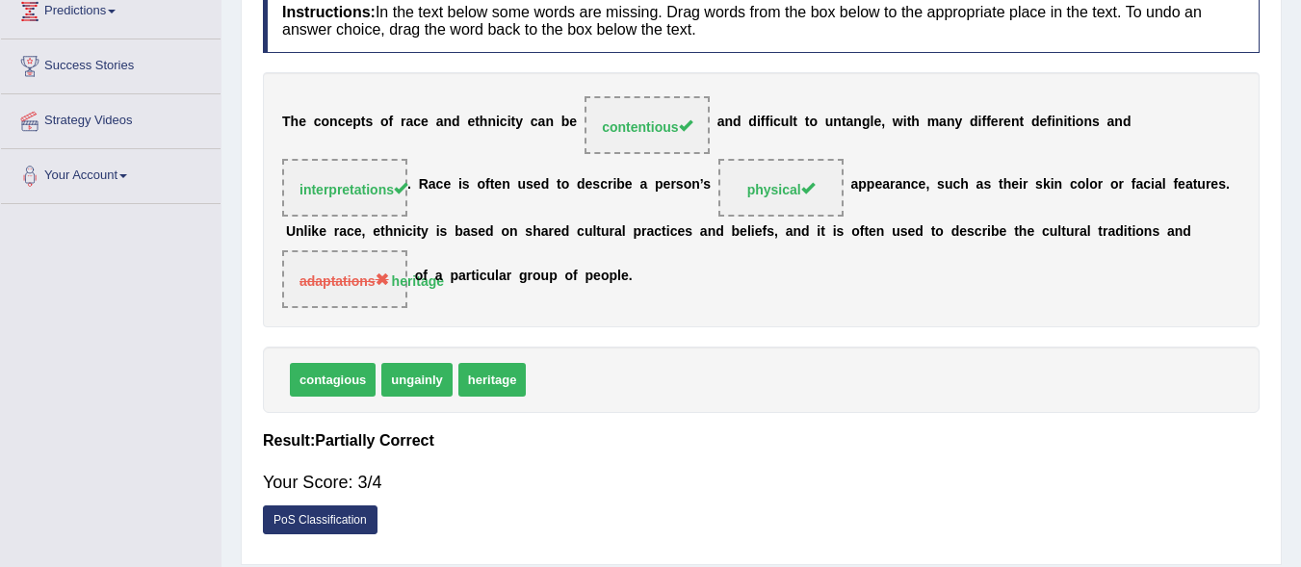
click at [719, 479] on div "Your Score: 3/4" at bounding box center [761, 482] width 997 height 46
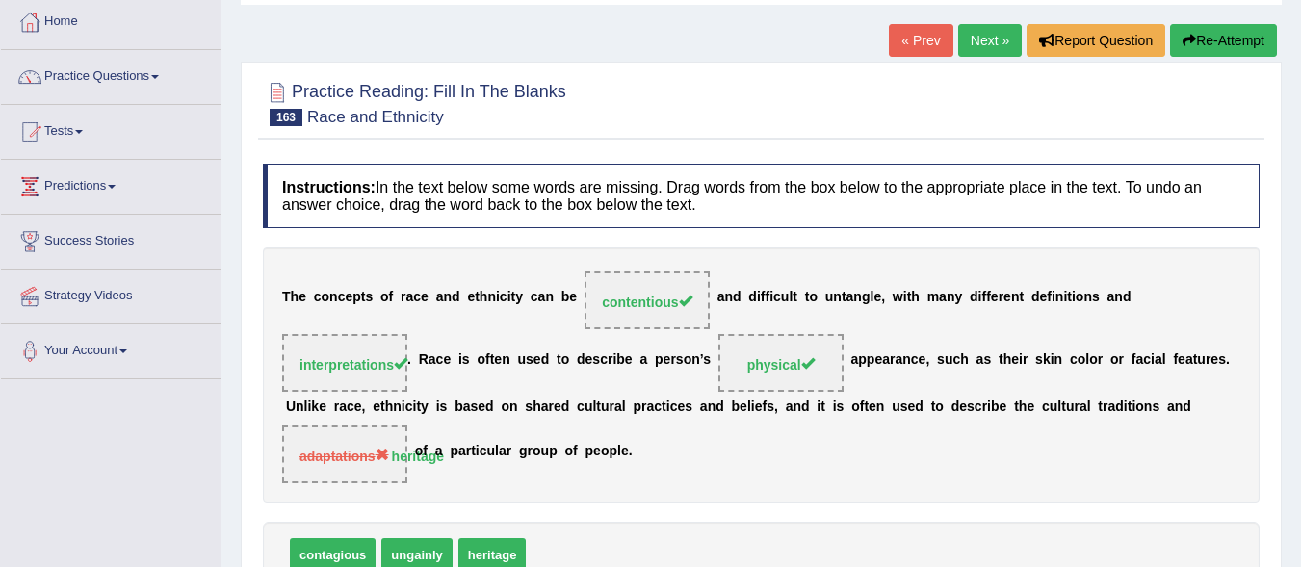
scroll to position [45, 0]
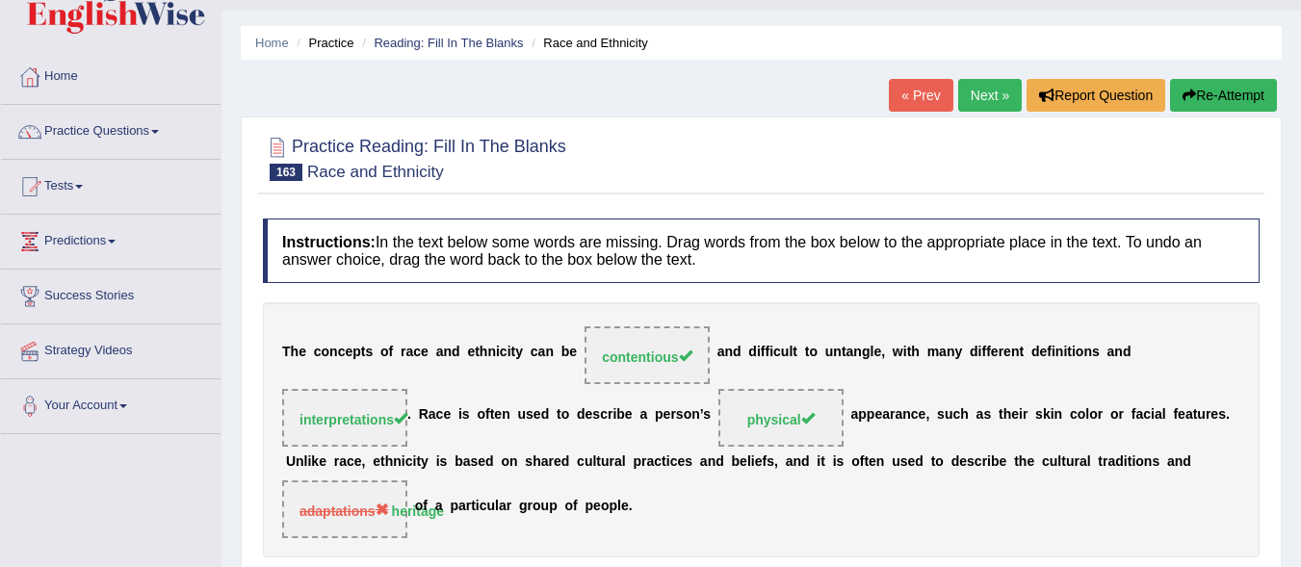
click at [997, 96] on link "Next »" at bounding box center [990, 95] width 64 height 33
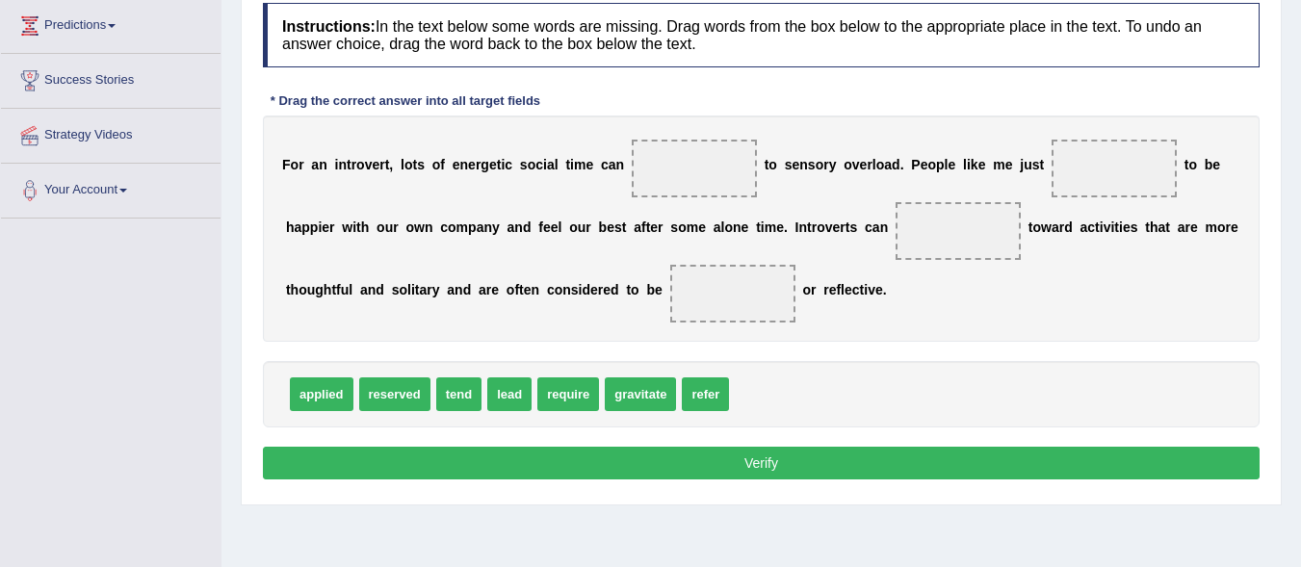
scroll to position [259, 0]
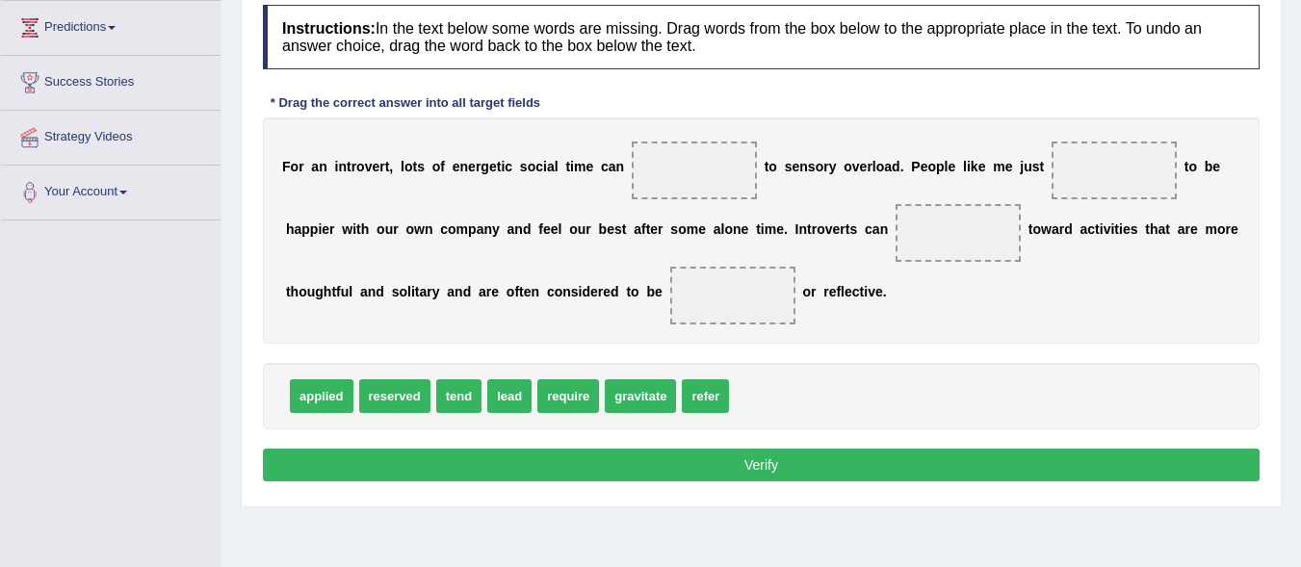
click at [328, 402] on span "applied" at bounding box center [322, 397] width 64 height 34
drag, startPoint x: 510, startPoint y: 393, endPoint x: 727, endPoint y: 178, distance: 305.8
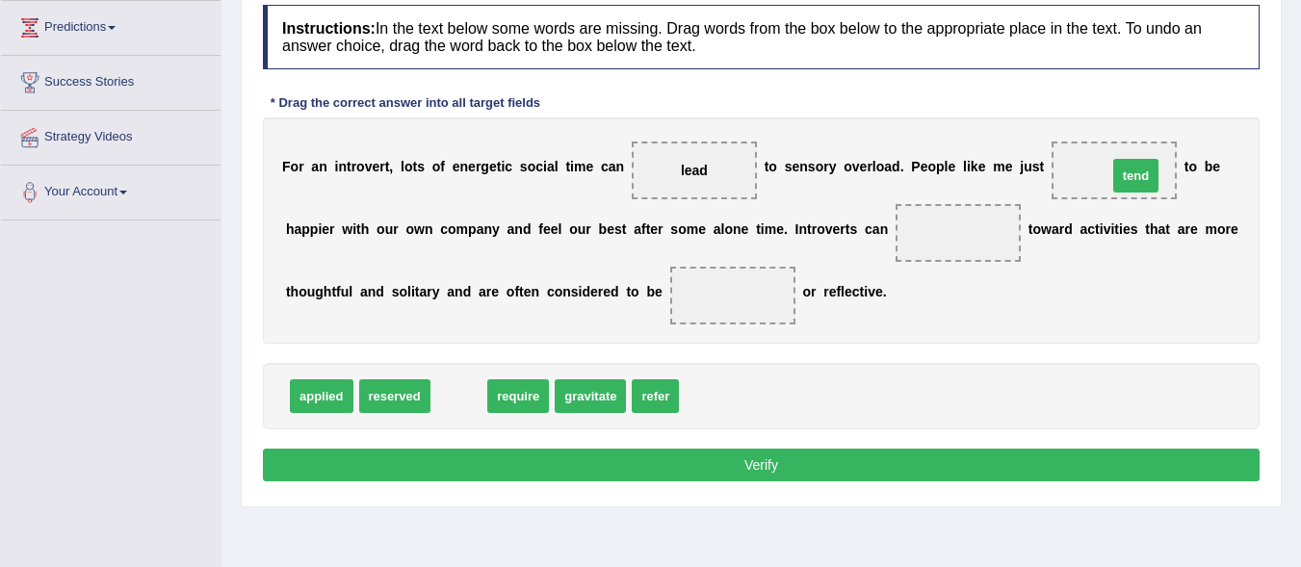
drag, startPoint x: 460, startPoint y: 396, endPoint x: 1136, endPoint y: 175, distance: 710.4
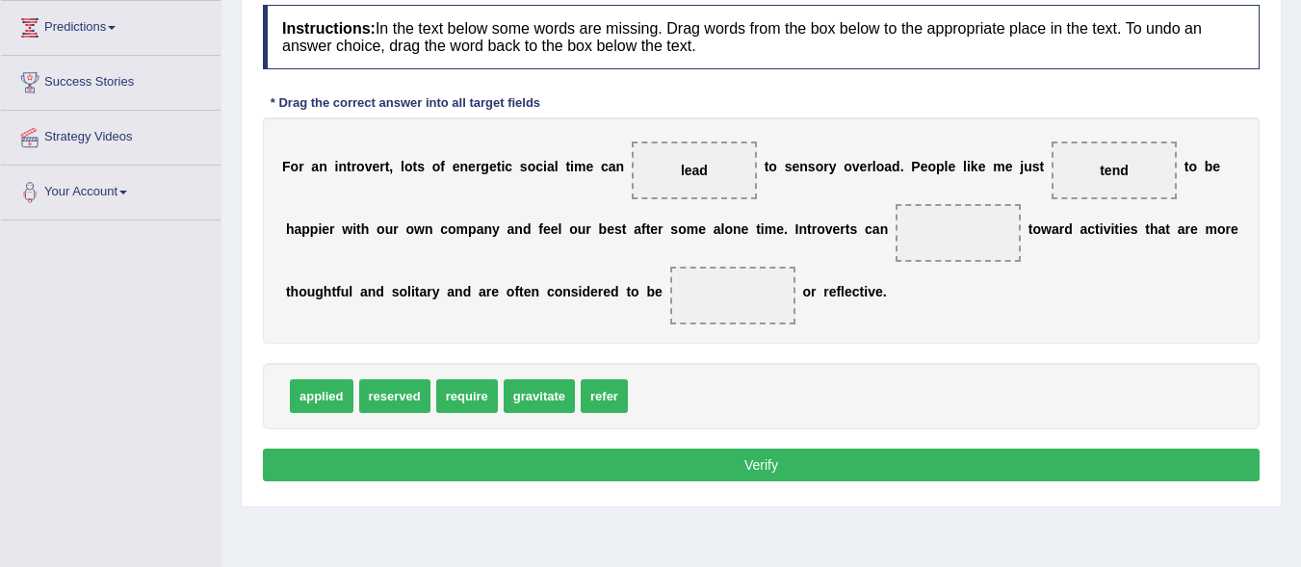
click at [592, 398] on span "refer" at bounding box center [604, 397] width 47 height 34
drag, startPoint x: 721, startPoint y: 170, endPoint x: 706, endPoint y: 167, distance: 14.7
click at [706, 167] on span "lead" at bounding box center [694, 171] width 125 height 58
drag, startPoint x: 706, startPoint y: 167, endPoint x: 687, endPoint y: 267, distance: 102.0
drag, startPoint x: 718, startPoint y: 292, endPoint x: 754, endPoint y: 298, distance: 37.1
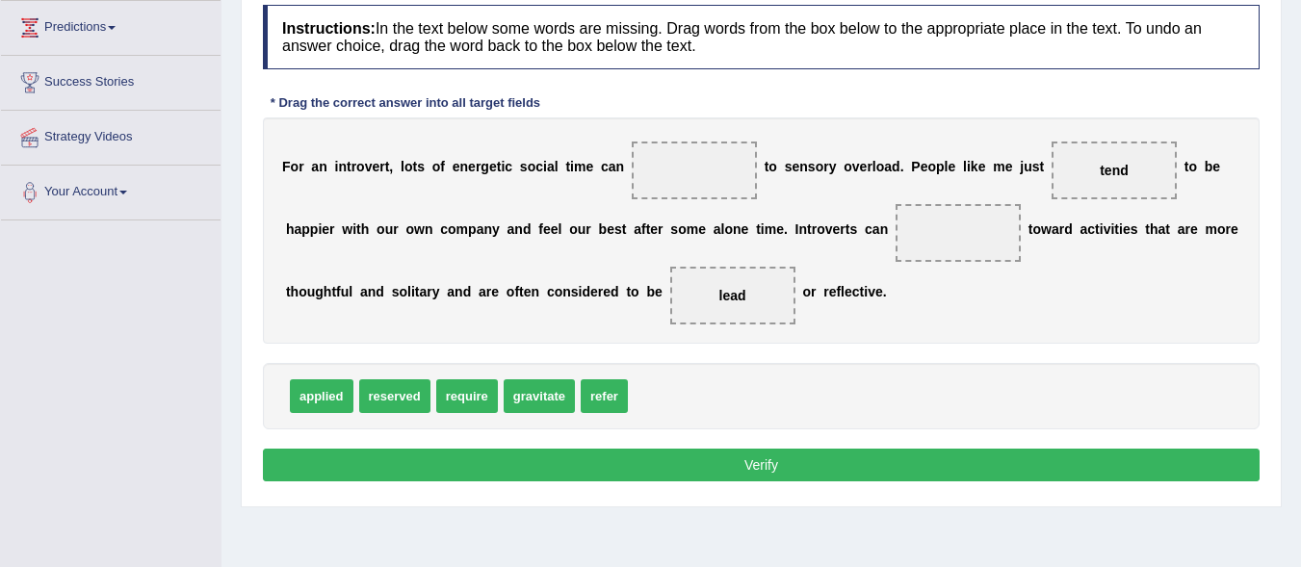
click at [754, 298] on span "lead" at bounding box center [732, 296] width 125 height 58
drag, startPoint x: 754, startPoint y: 298, endPoint x: 720, endPoint y: 294, distance: 34.9
click at [720, 294] on span "lead" at bounding box center [732, 296] width 125 height 58
drag, startPoint x: 720, startPoint y: 294, endPoint x: 684, endPoint y: 395, distance: 107.2
drag, startPoint x: 663, startPoint y: 393, endPoint x: 956, endPoint y: 233, distance: 333.7
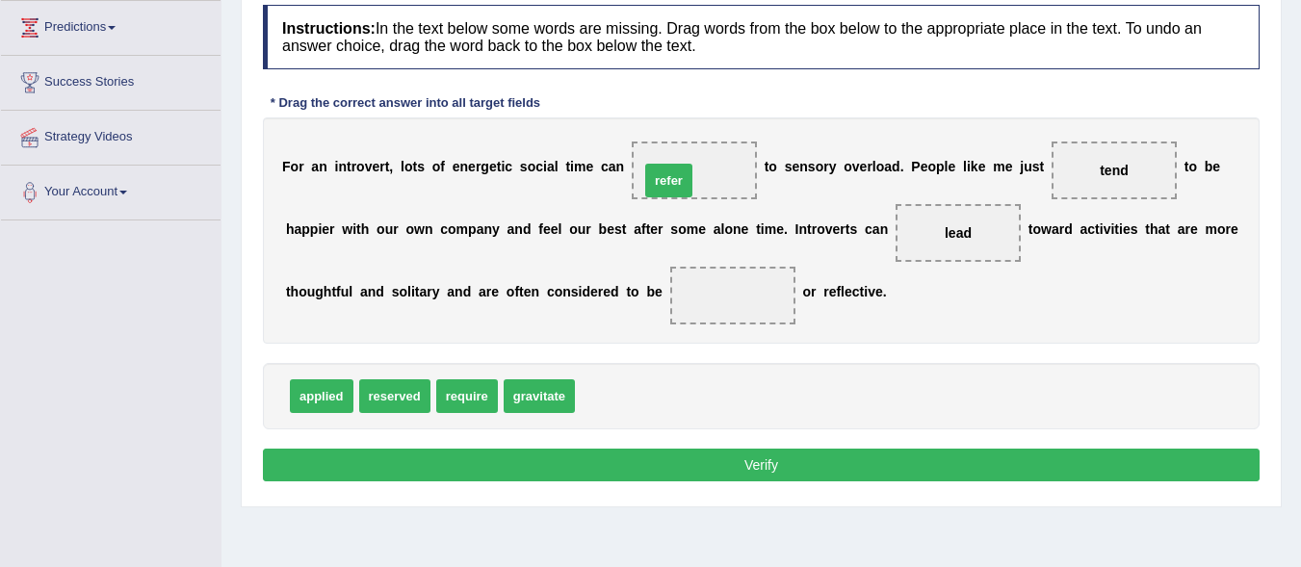
drag, startPoint x: 596, startPoint y: 388, endPoint x: 661, endPoint y: 172, distance: 225.2
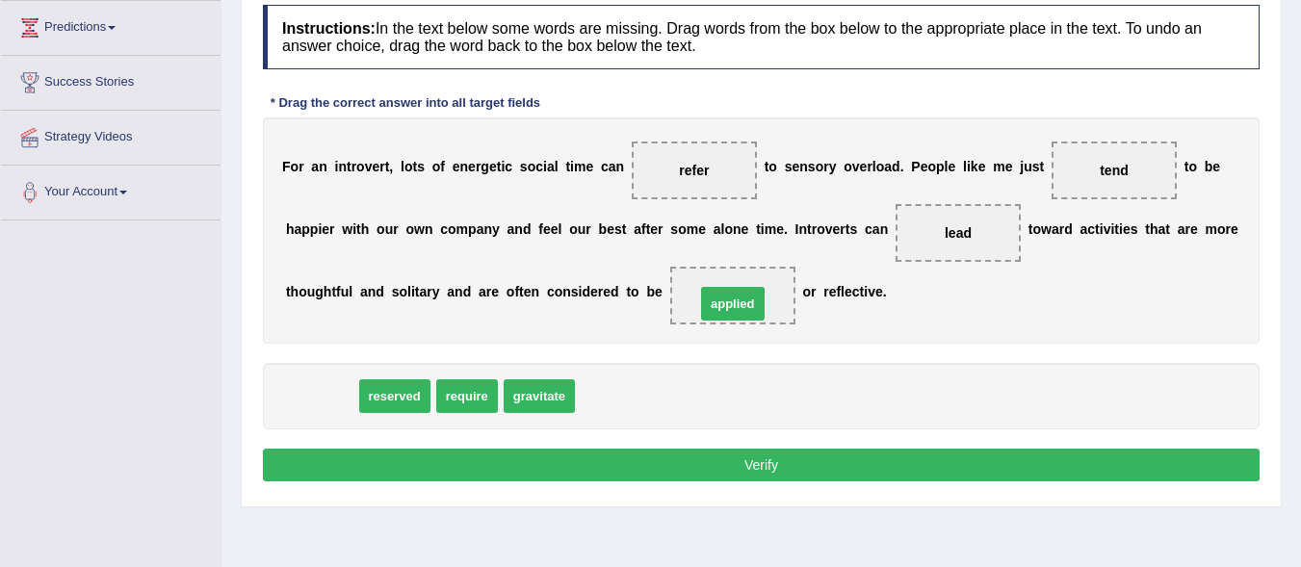
drag, startPoint x: 323, startPoint y: 404, endPoint x: 734, endPoint y: 311, distance: 421.6
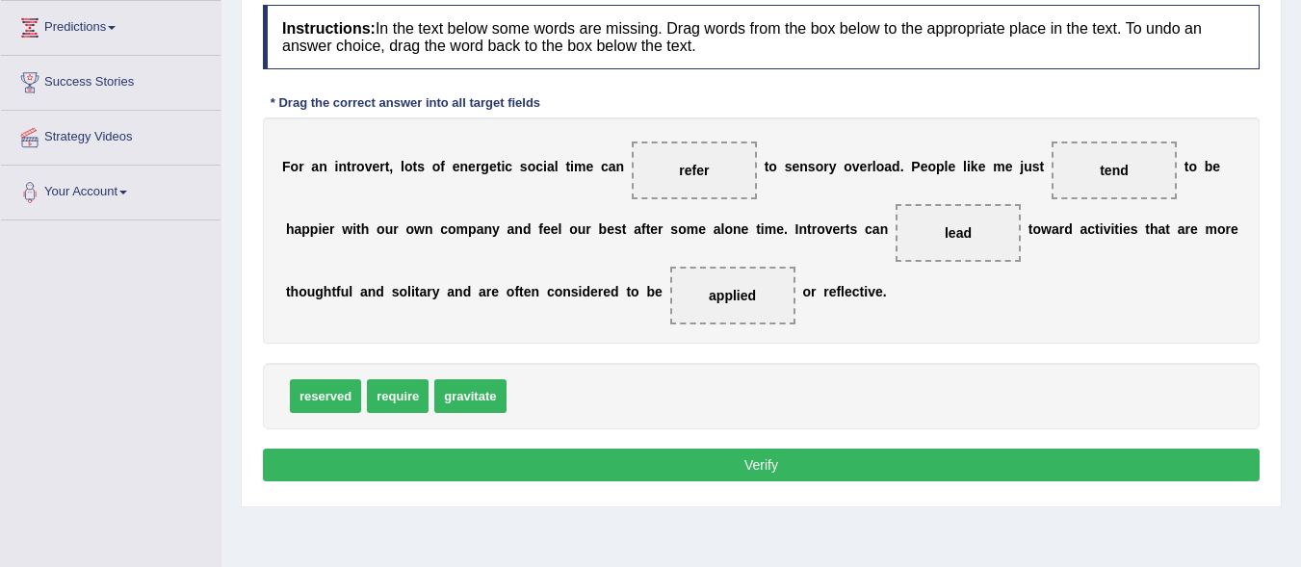
click at [747, 460] on button "Verify" at bounding box center [761, 465] width 997 height 33
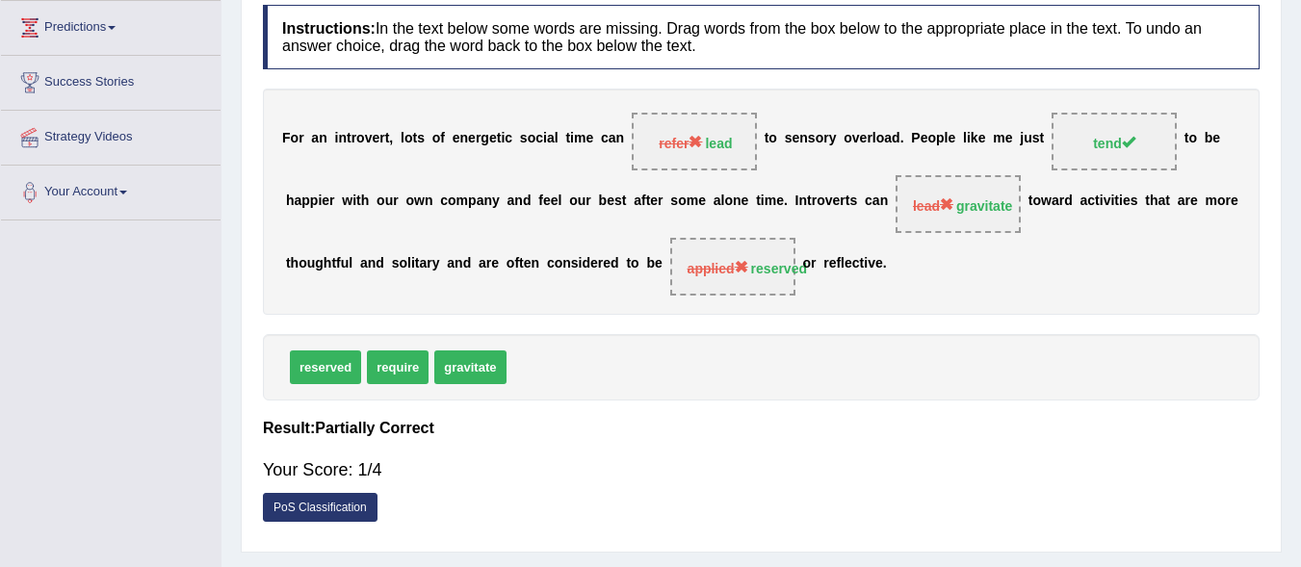
scroll to position [0, 0]
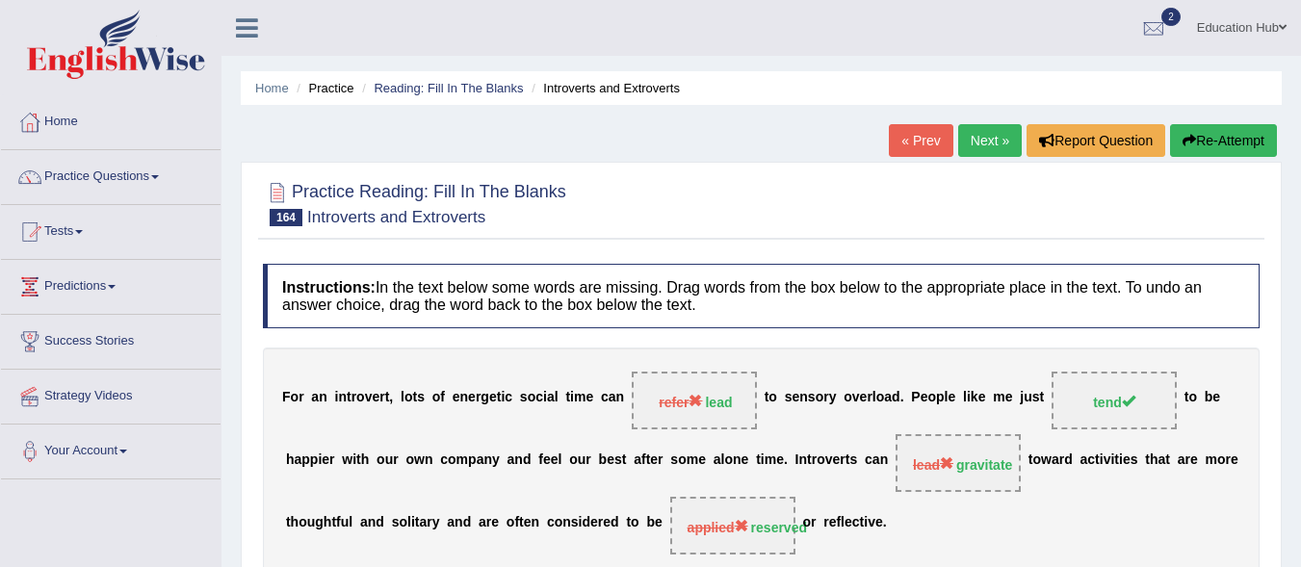
click at [982, 143] on link "Next »" at bounding box center [990, 140] width 64 height 33
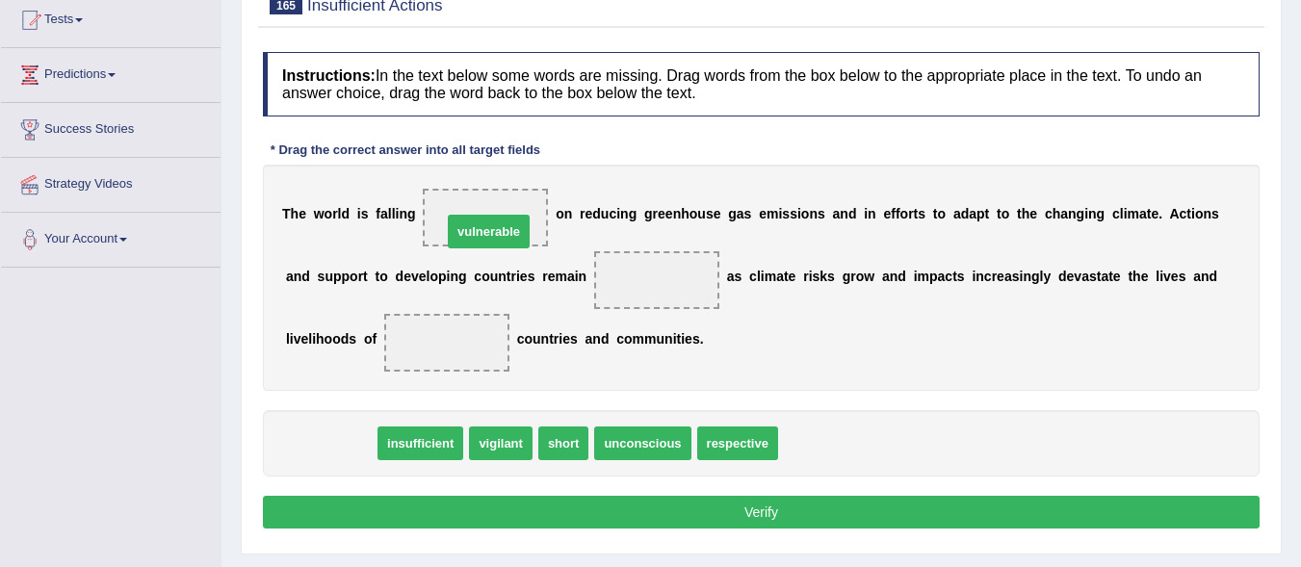
drag, startPoint x: 314, startPoint y: 444, endPoint x: 472, endPoint y: 232, distance: 264.3
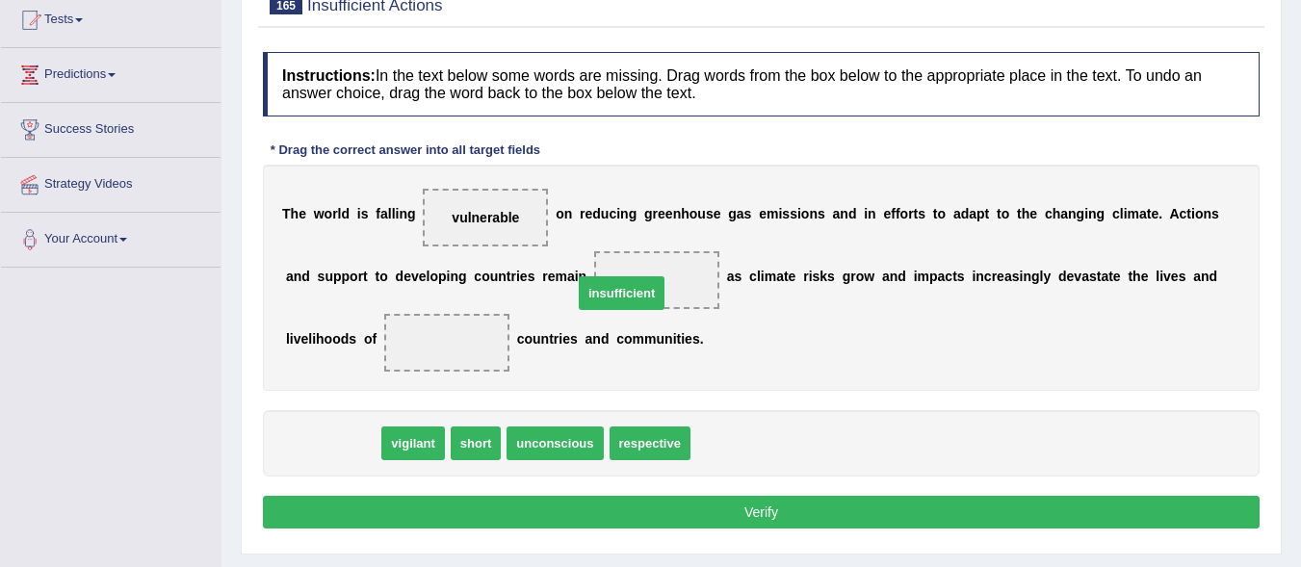
drag, startPoint x: 348, startPoint y: 445, endPoint x: 637, endPoint y: 295, distance: 325.7
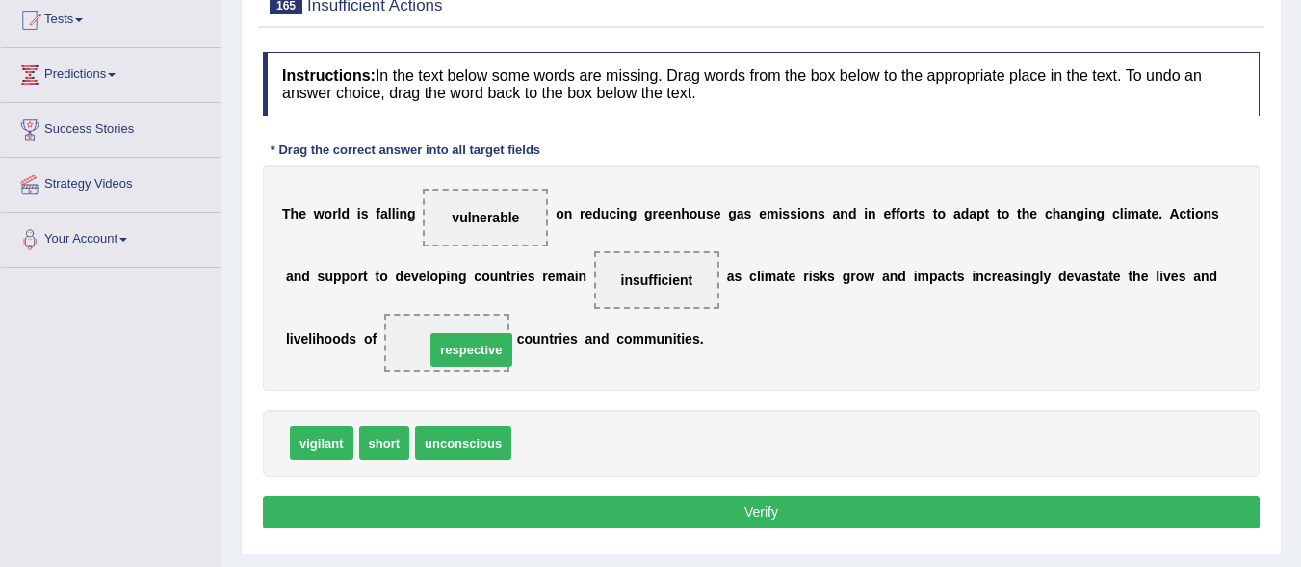
drag, startPoint x: 548, startPoint y: 448, endPoint x: 460, endPoint y: 356, distance: 126.7
click at [749, 507] on button "Verify" at bounding box center [761, 512] width 997 height 33
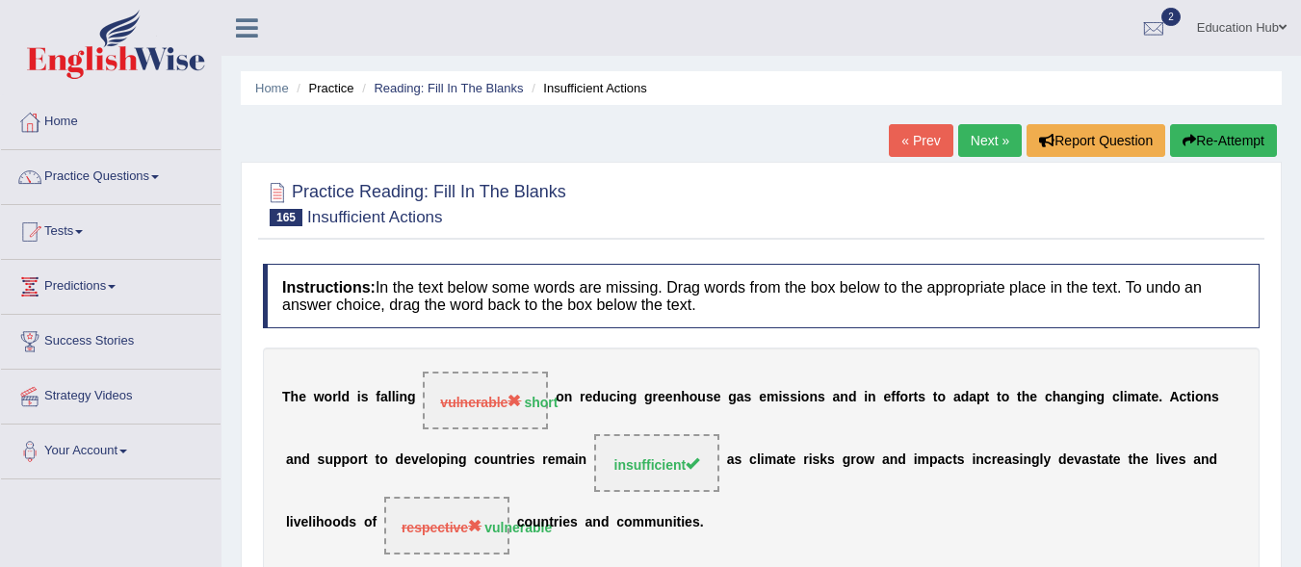
click at [974, 132] on link "Next »" at bounding box center [990, 140] width 64 height 33
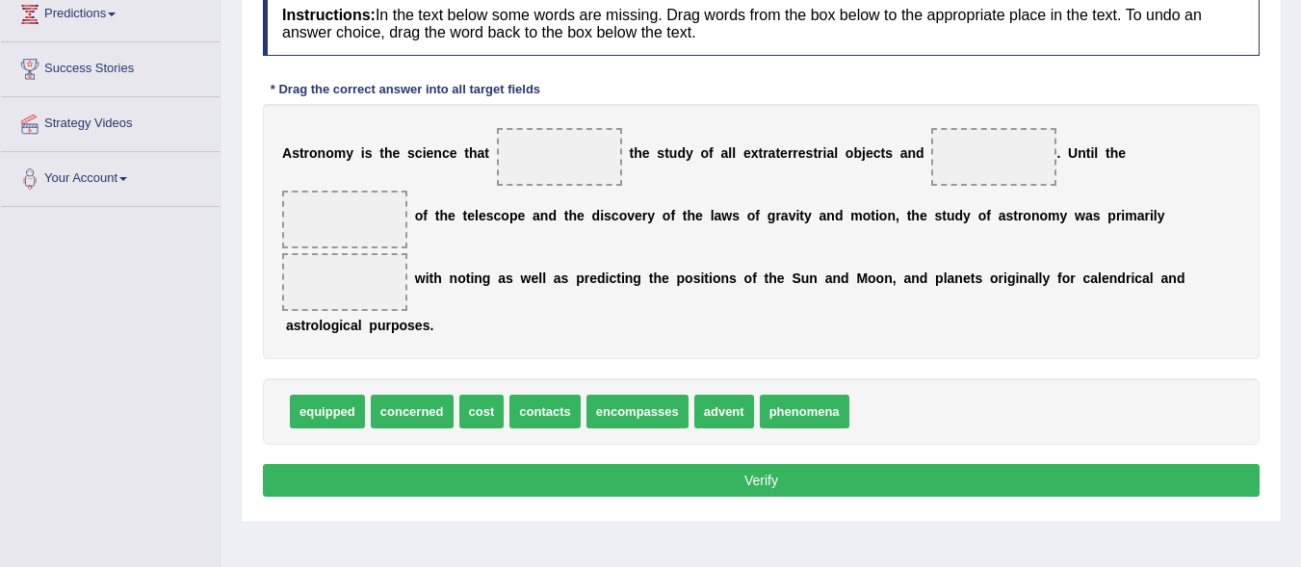
scroll to position [273, 0]
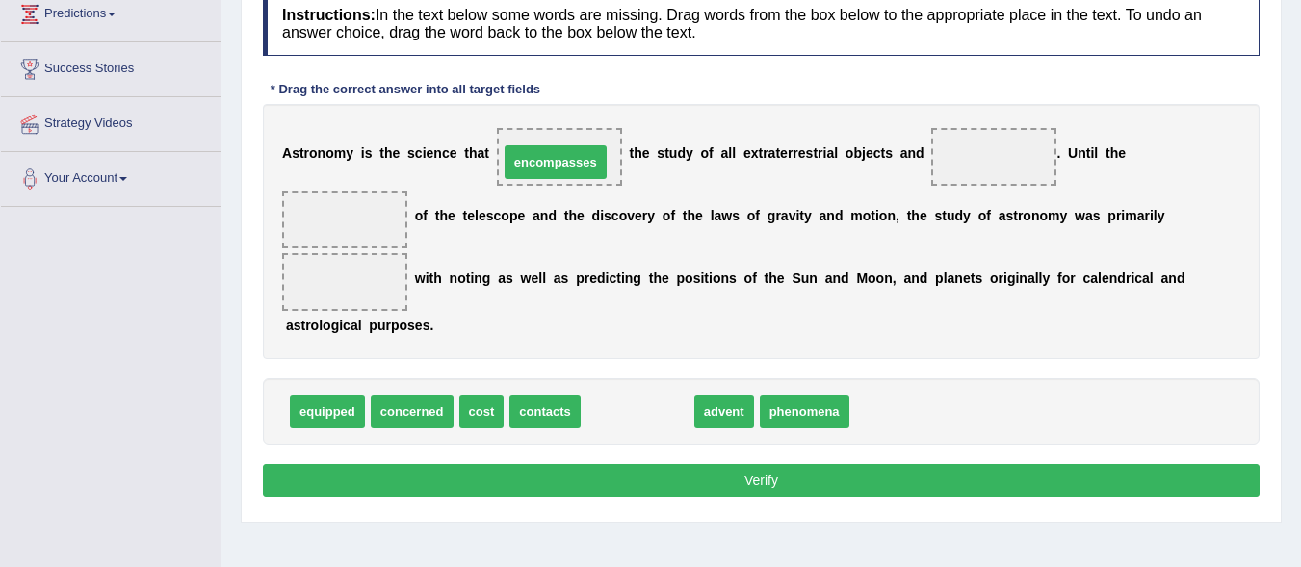
drag, startPoint x: 614, startPoint y: 406, endPoint x: 532, endPoint y: 156, distance: 262.6
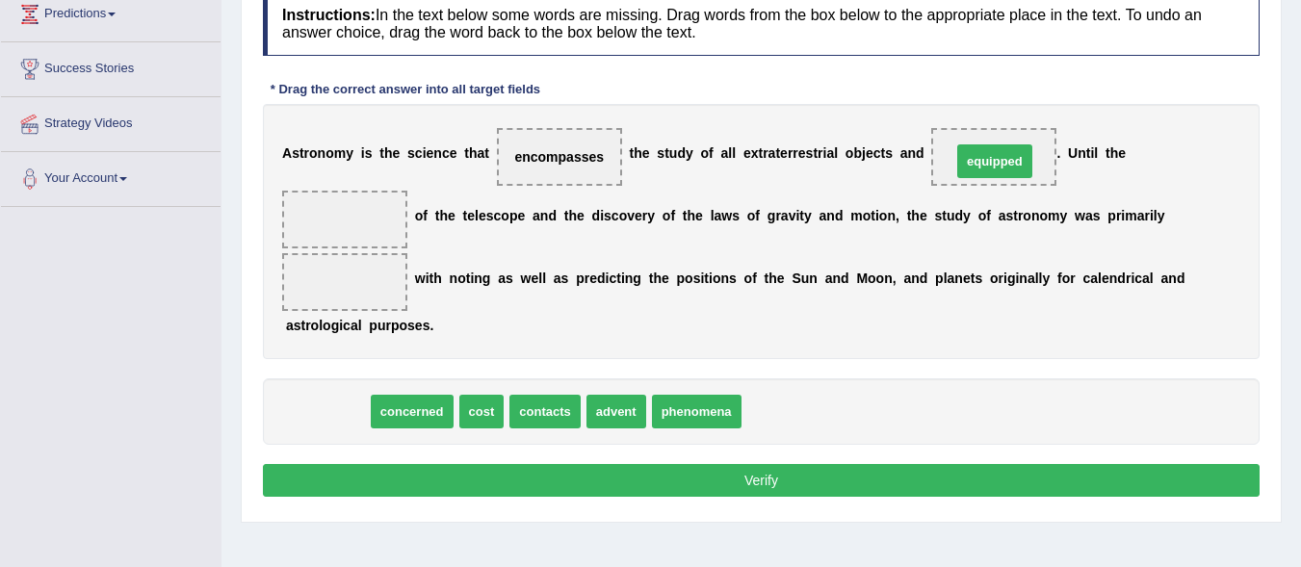
drag, startPoint x: 344, startPoint y: 413, endPoint x: 1012, endPoint y: 163, distance: 713.9
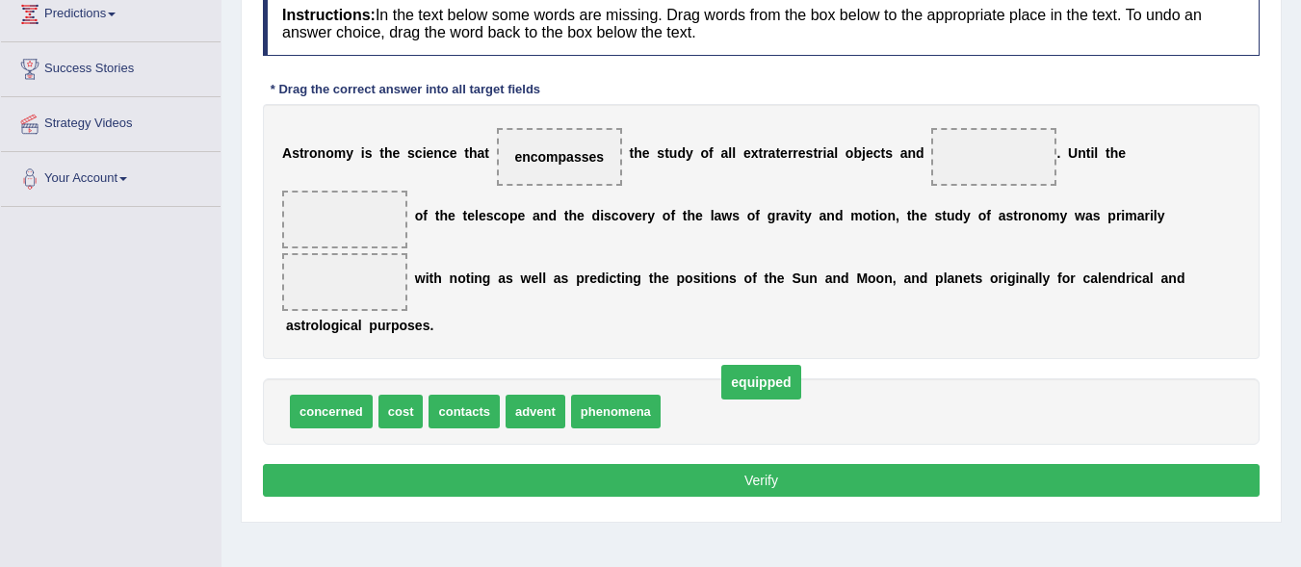
drag, startPoint x: 981, startPoint y: 156, endPoint x: 736, endPoint y: 390, distance: 338.6
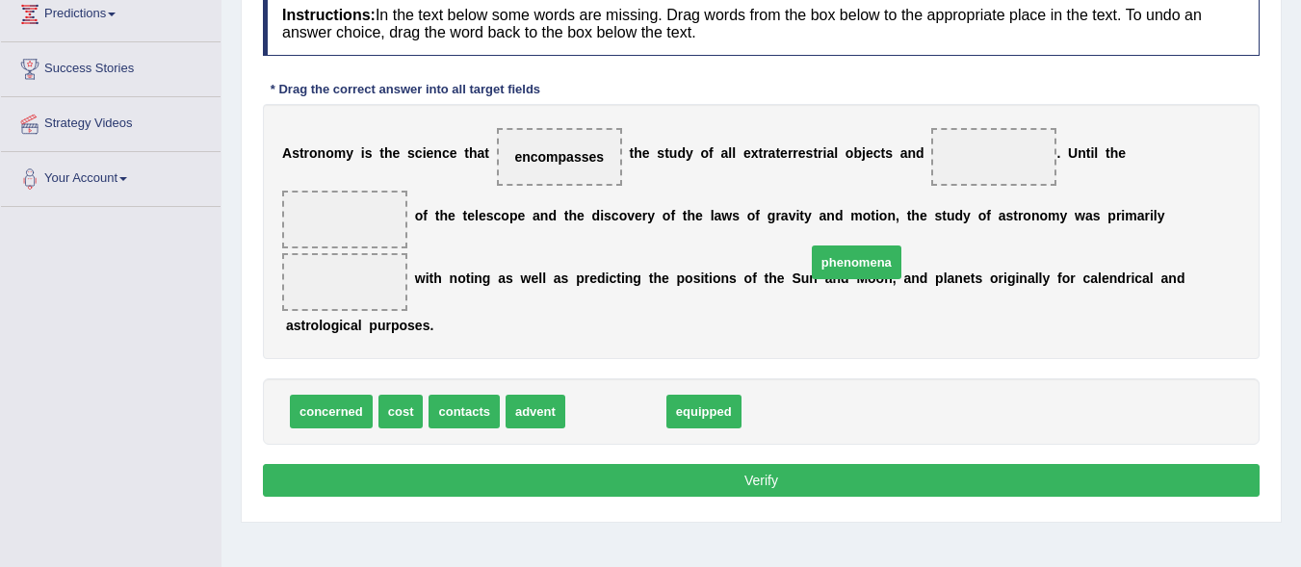
drag, startPoint x: 620, startPoint y: 410, endPoint x: 863, endPoint y: 260, distance: 285.5
click at [863, 260] on span "phenomena" at bounding box center [857, 263] width 90 height 34
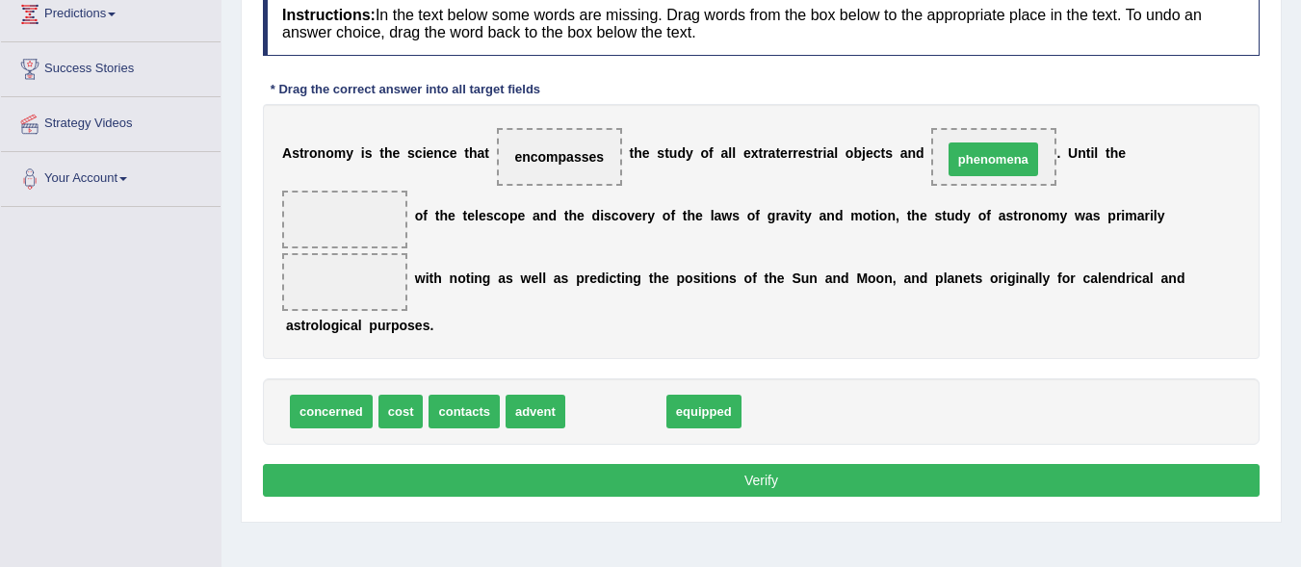
drag, startPoint x: 597, startPoint y: 410, endPoint x: 975, endPoint y: 158, distance: 454.2
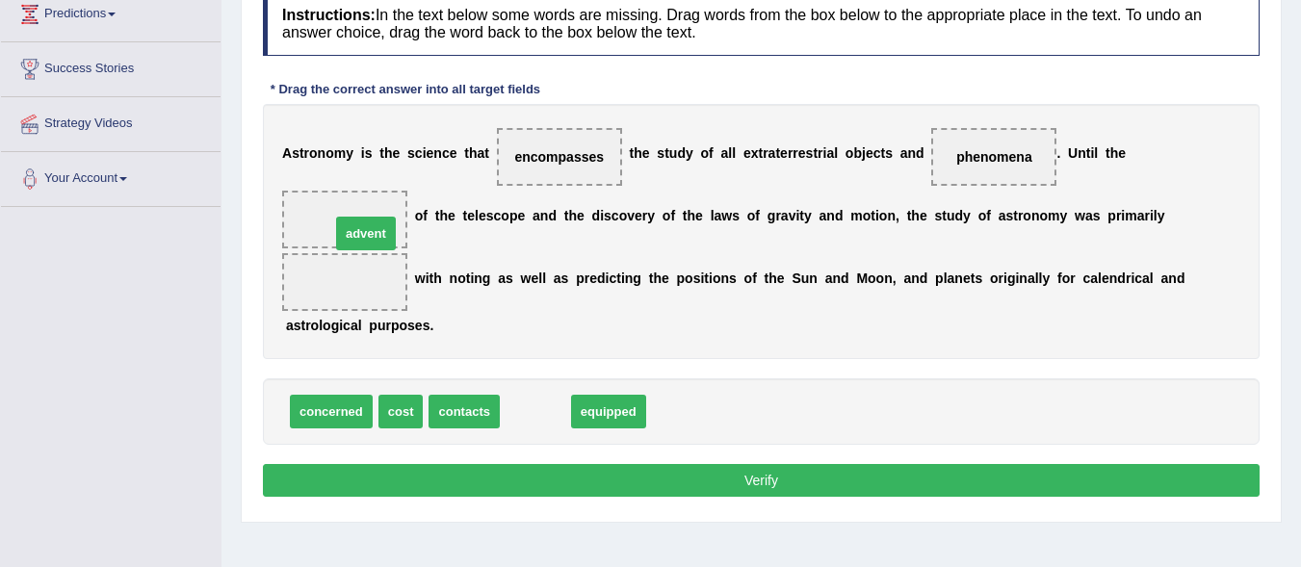
drag, startPoint x: 544, startPoint y: 410, endPoint x: 368, endPoint y: 225, distance: 255.5
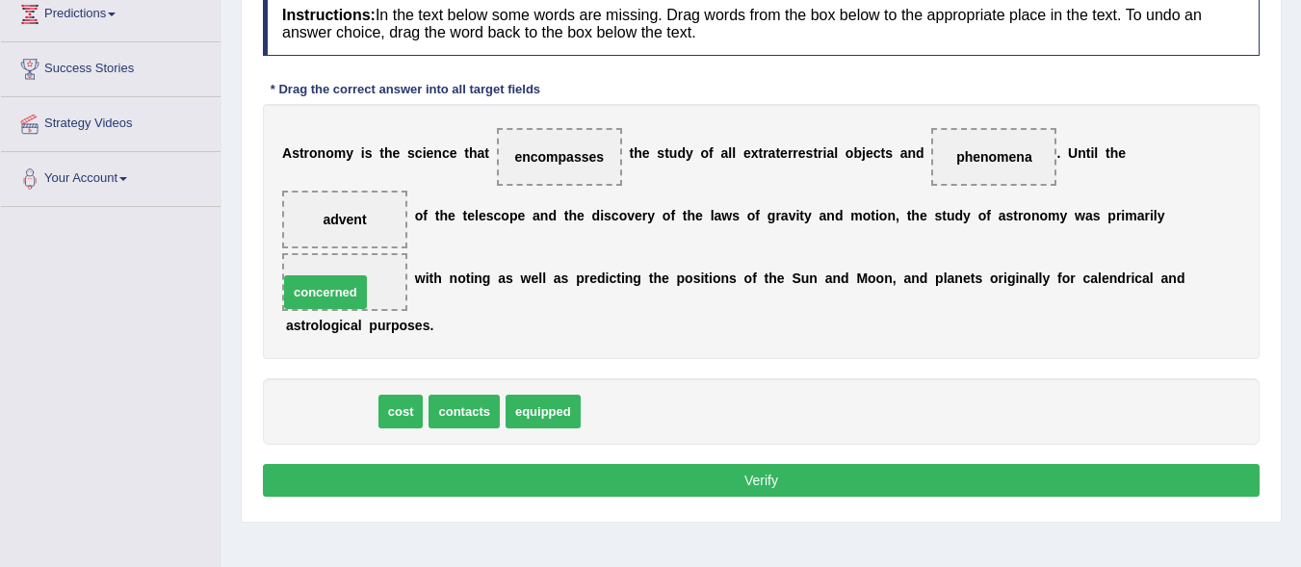
drag, startPoint x: 338, startPoint y: 416, endPoint x: 332, endPoint y: 297, distance: 119.6
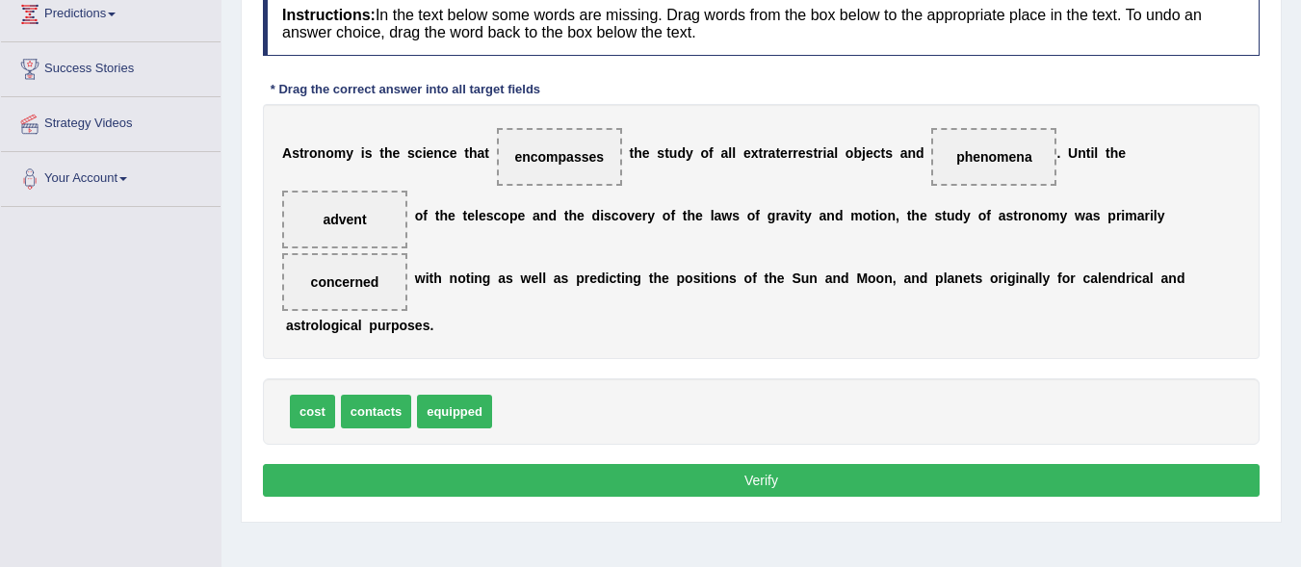
click at [686, 483] on button "Verify" at bounding box center [761, 480] width 997 height 33
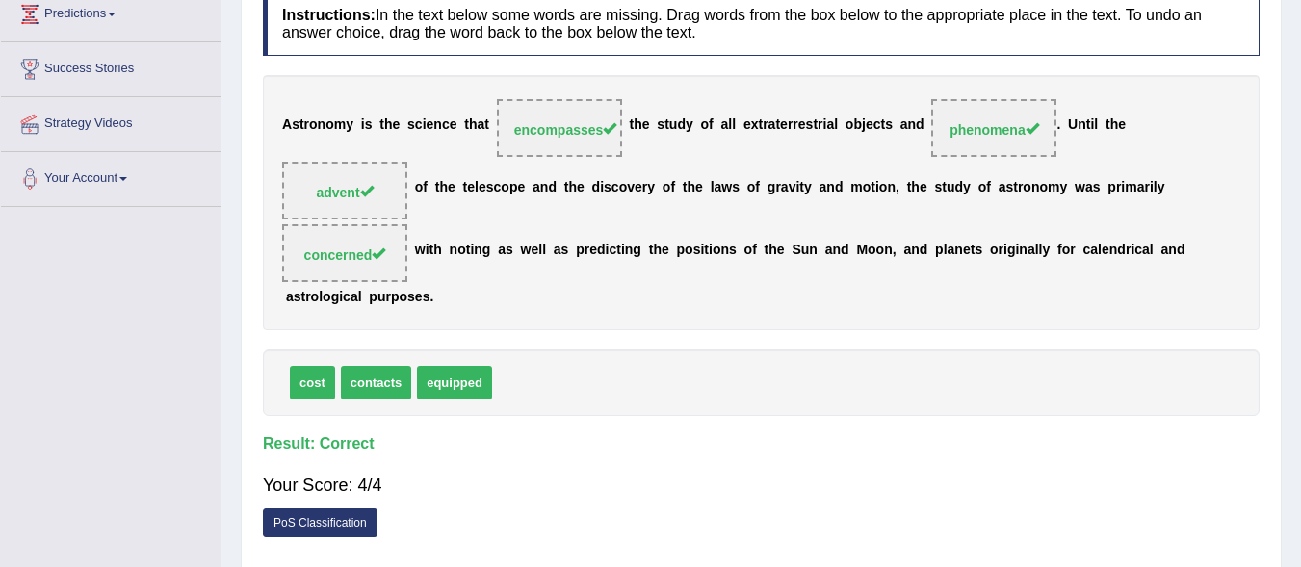
click at [961, 139] on span "phenomena" at bounding box center [994, 128] width 125 height 58
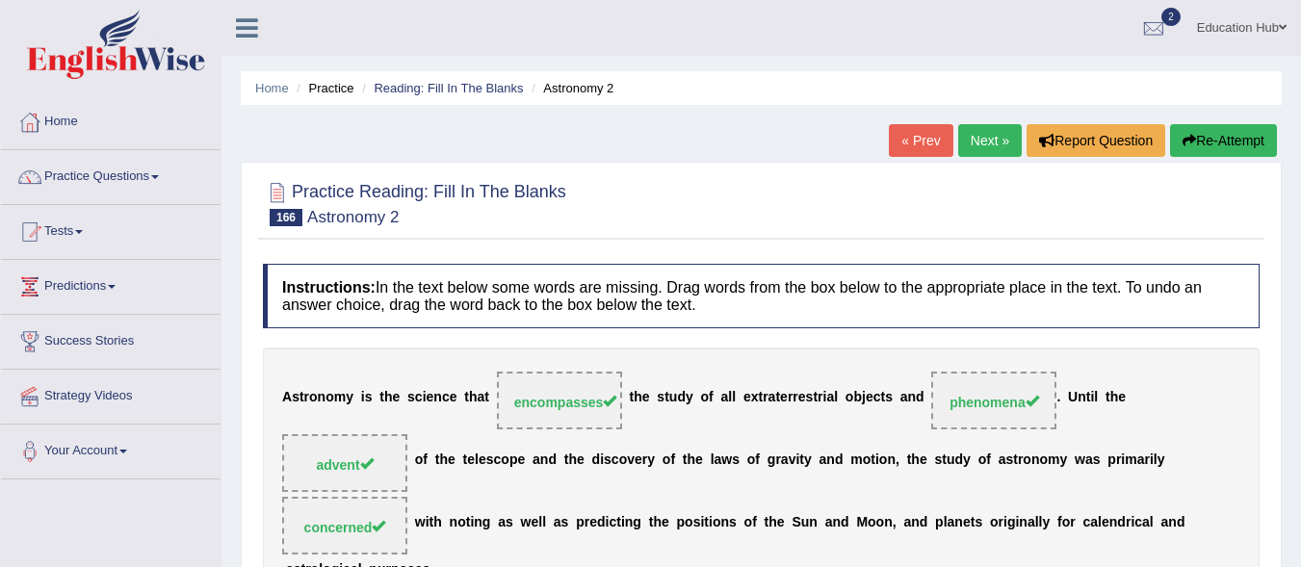
click at [973, 137] on link "Next »" at bounding box center [990, 140] width 64 height 33
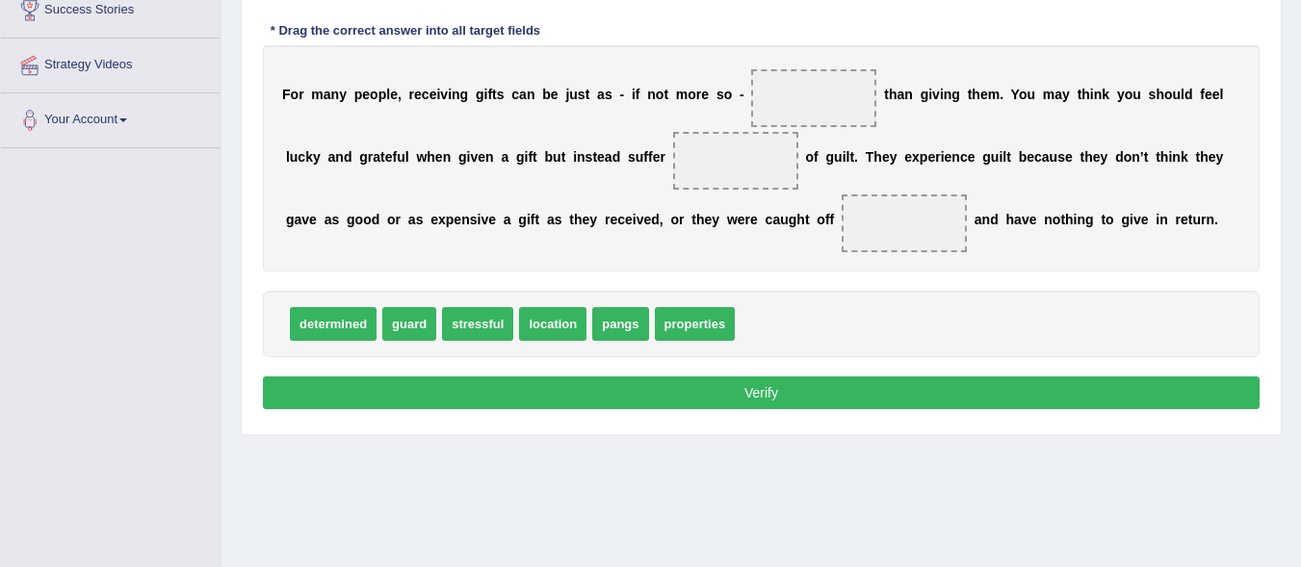
scroll to position [333, 0]
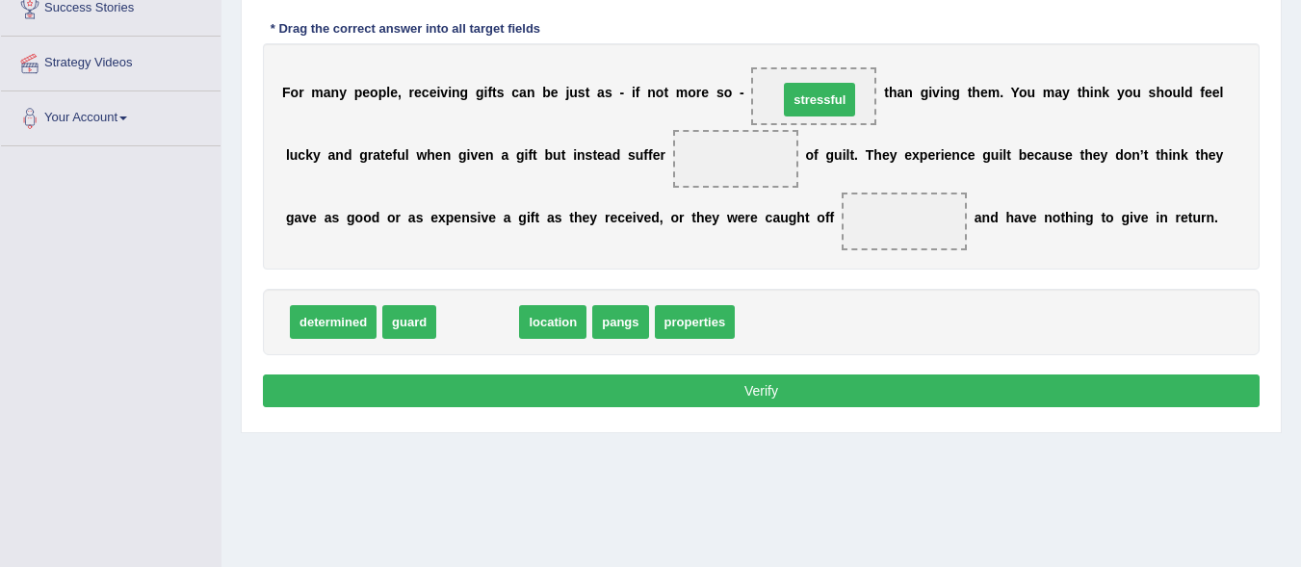
drag, startPoint x: 479, startPoint y: 326, endPoint x: 820, endPoint y: 104, distance: 406.7
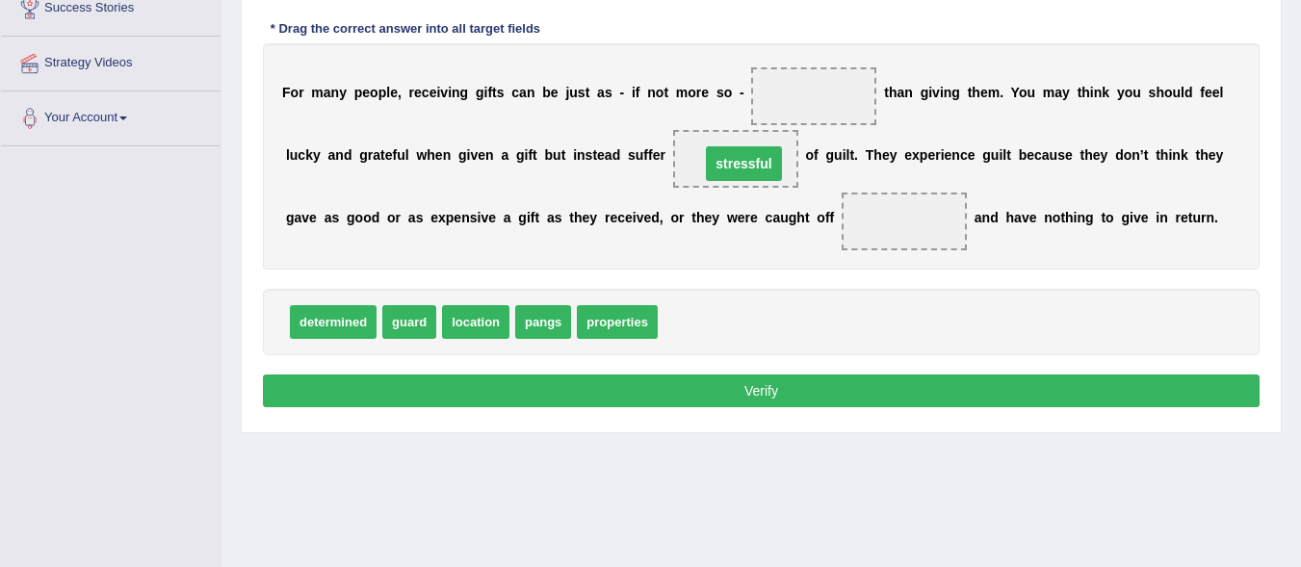
drag, startPoint x: 810, startPoint y: 98, endPoint x: 740, endPoint y: 166, distance: 97.4
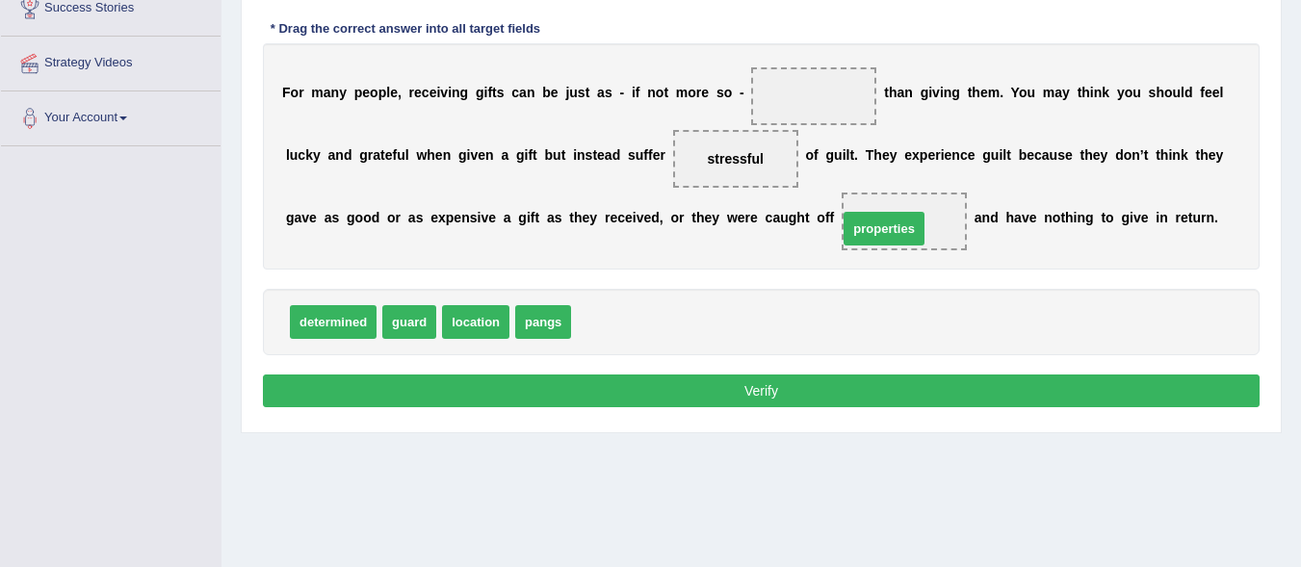
drag, startPoint x: 628, startPoint y: 325, endPoint x: 894, endPoint y: 231, distance: 281.8
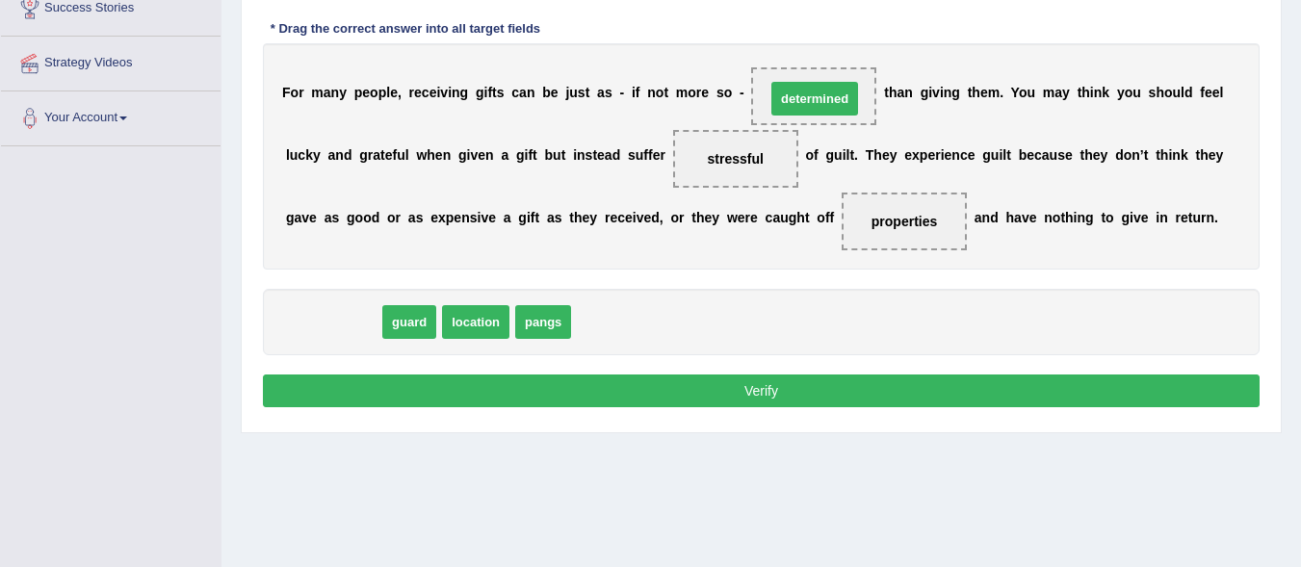
drag, startPoint x: 336, startPoint y: 328, endPoint x: 818, endPoint y: 105, distance: 531.0
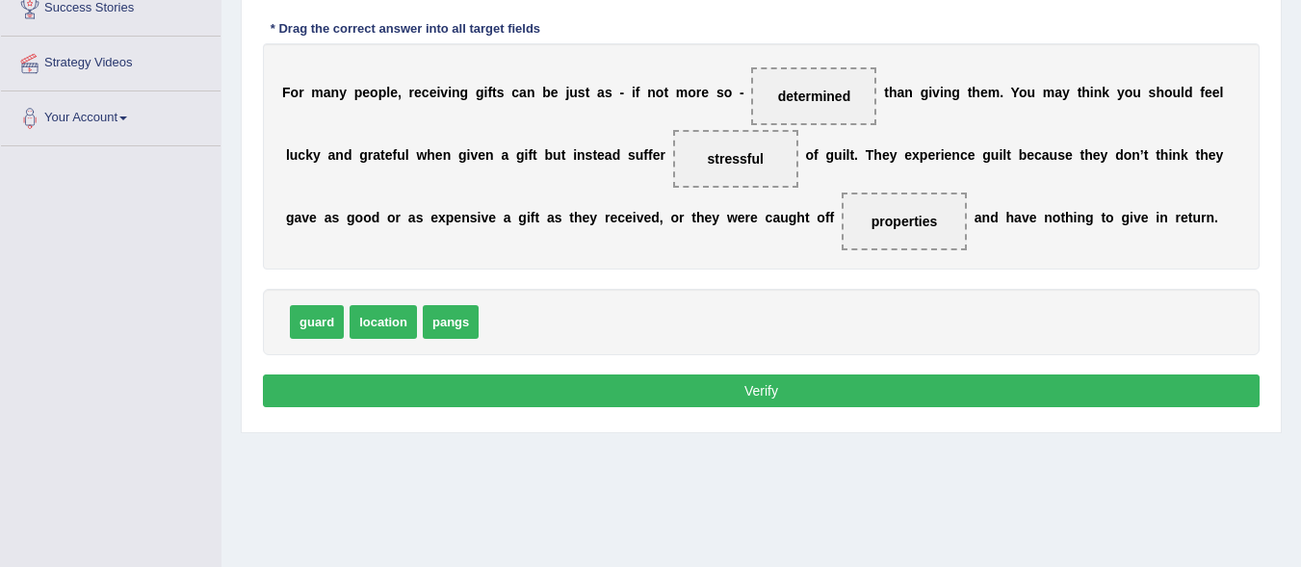
click at [758, 388] on button "Verify" at bounding box center [761, 391] width 997 height 33
